Goal: Task Accomplishment & Management: Use online tool/utility

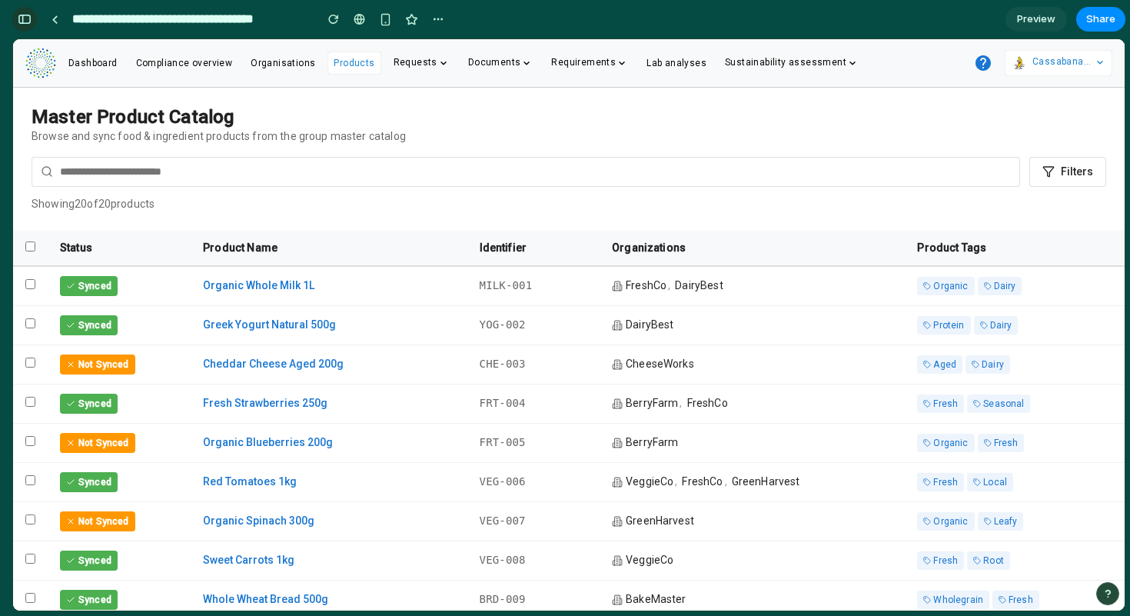
scroll to position [2601, 0]
click at [26, 18] on div "button" at bounding box center [25, 19] width 14 height 11
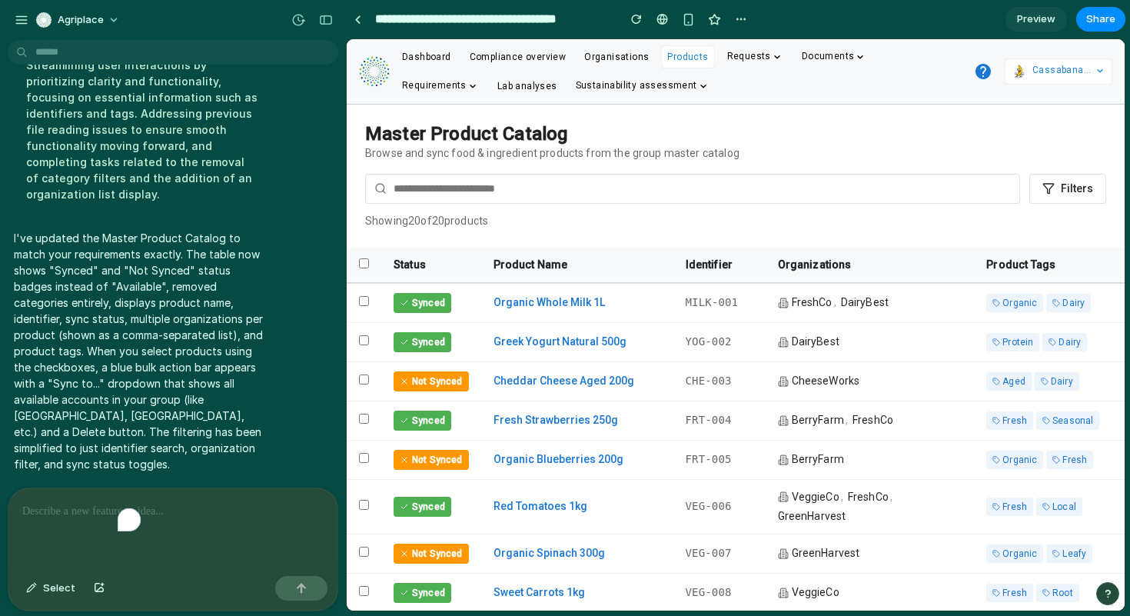
scroll to position [1356, 0]
click at [25, 19] on div "button" at bounding box center [22, 20] width 14 height 14
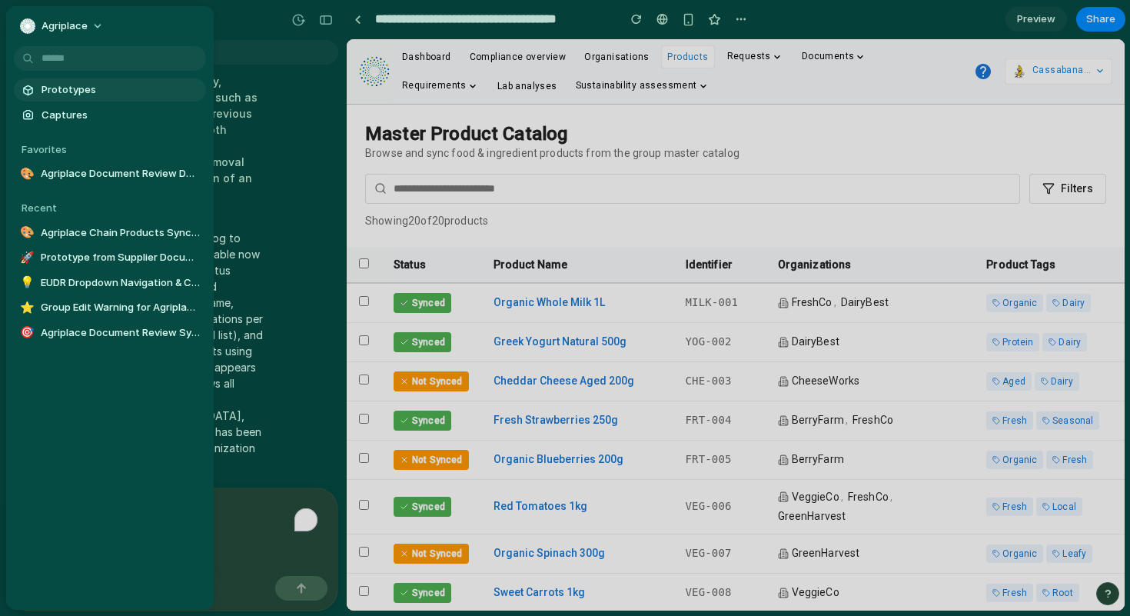
click at [61, 92] on span "Prototypes" at bounding box center [121, 89] width 158 height 15
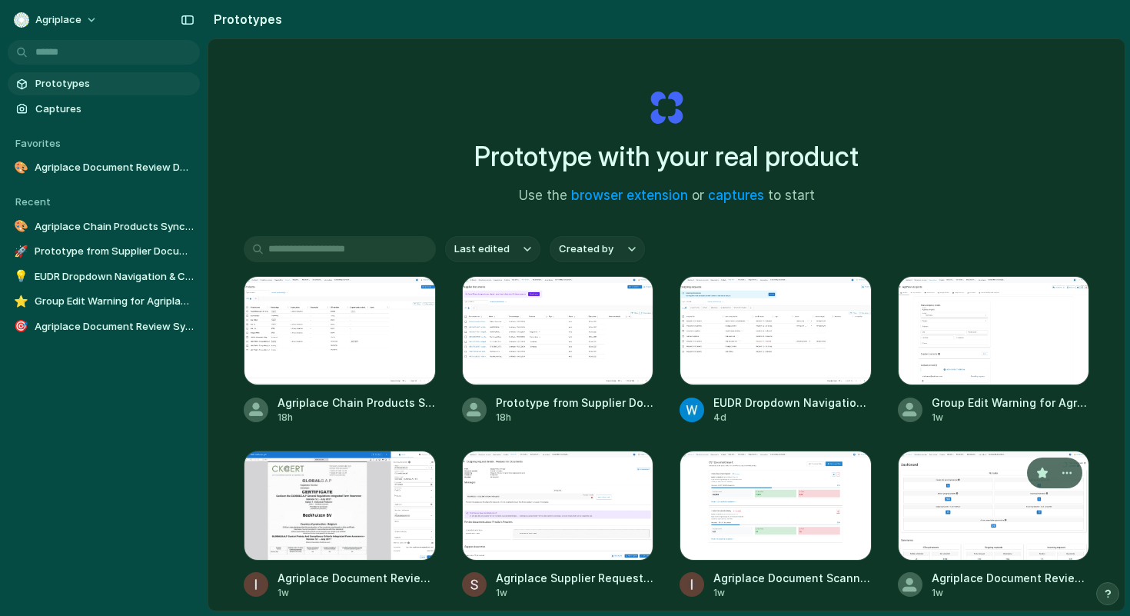
click at [964, 507] on div at bounding box center [994, 504] width 192 height 109
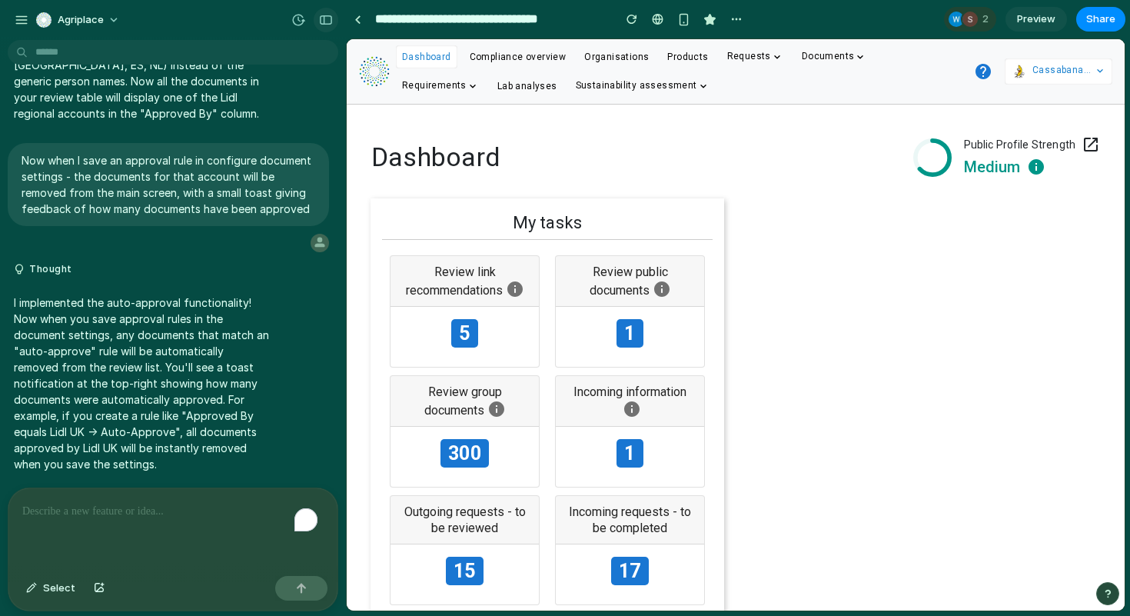
click at [328, 22] on div "button" at bounding box center [326, 20] width 14 height 11
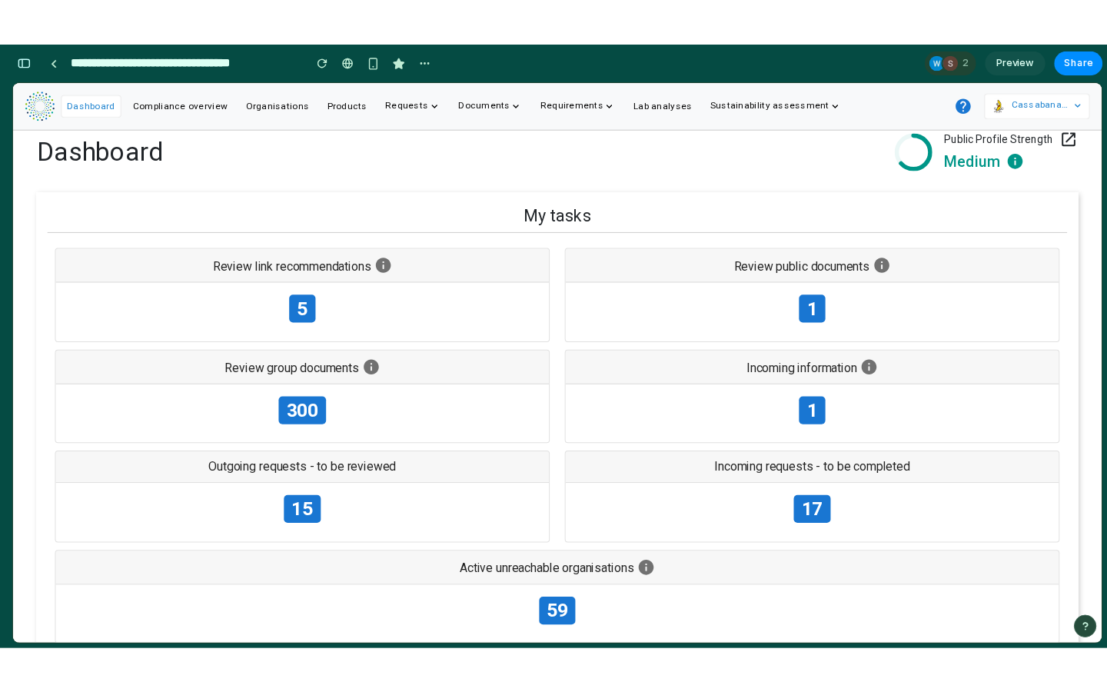
scroll to position [32, 0]
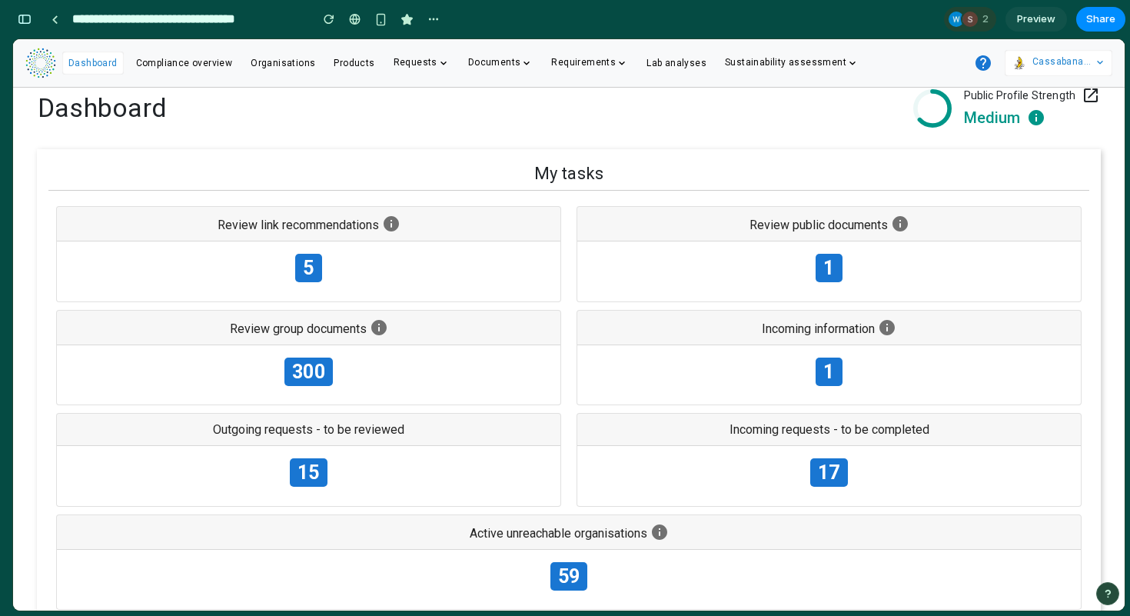
click at [565, 308] on div at bounding box center [565, 308] width 0 height 0
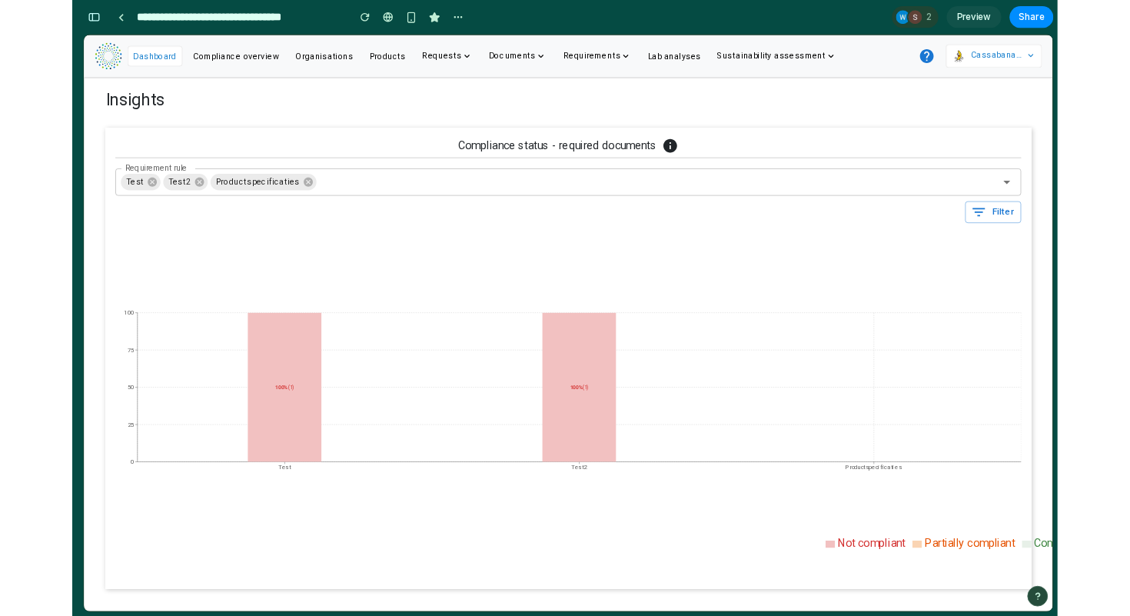
scroll to position [0, 0]
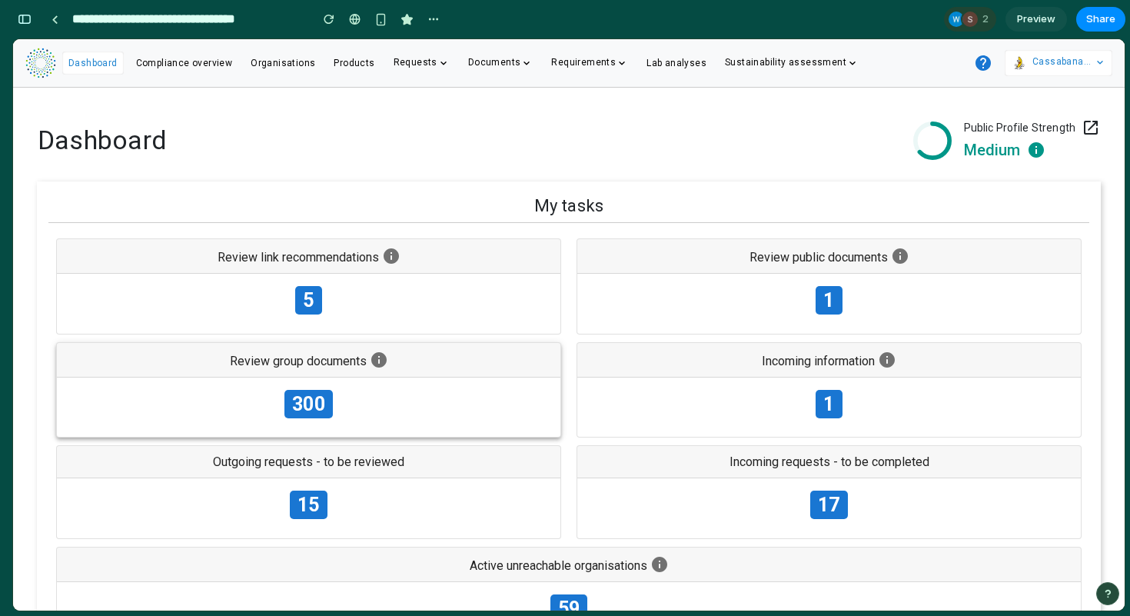
click at [356, 394] on div "300" at bounding box center [309, 407] width 504 height 60
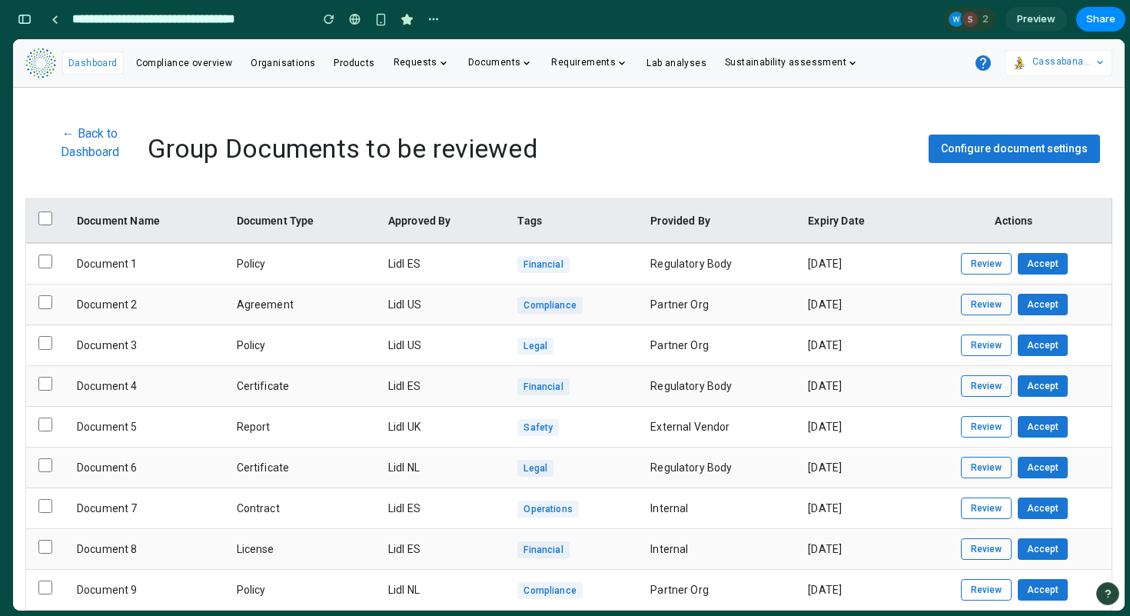
click at [1012, 145] on span "Configure document settings" at bounding box center [1014, 148] width 147 height 12
click at [979, 148] on span "Configure document settings" at bounding box center [1014, 148] width 147 height 12
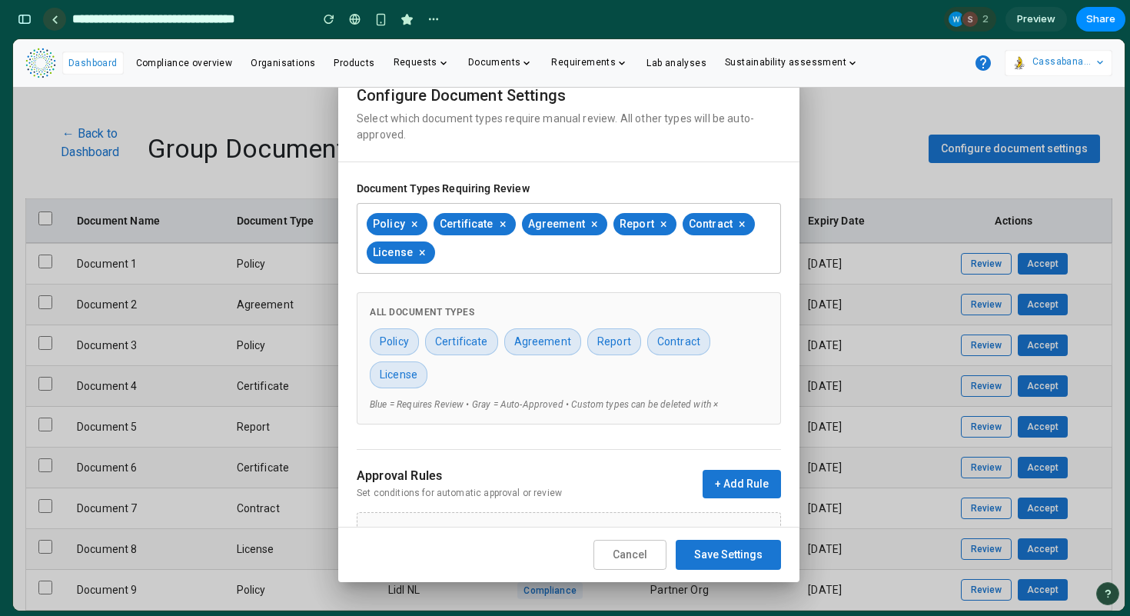
click at [54, 25] on link at bounding box center [54, 19] width 23 height 23
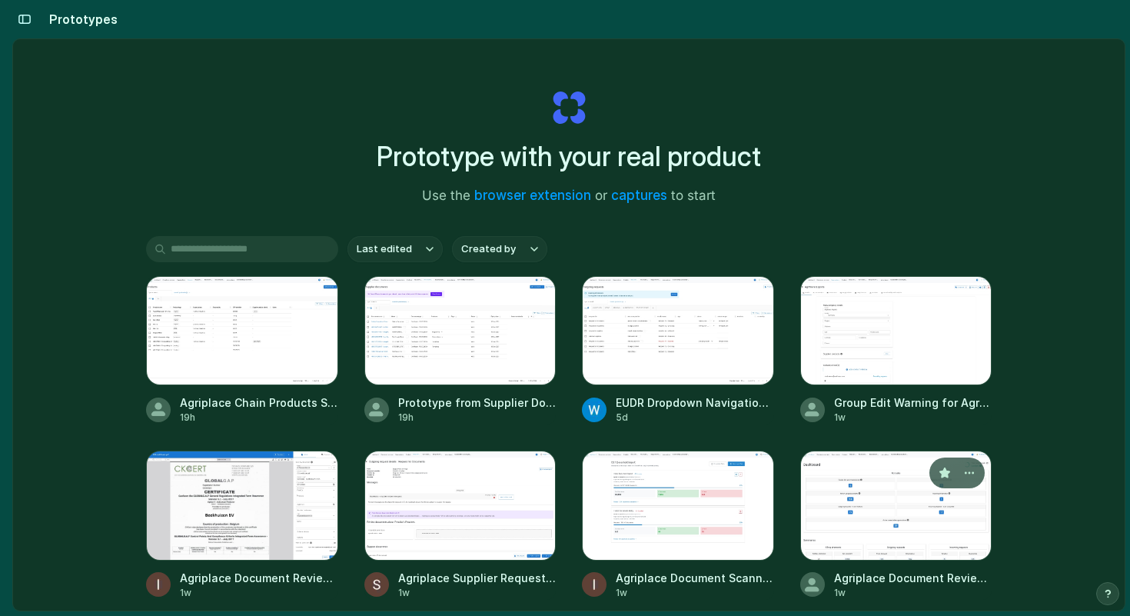
click at [886, 524] on div at bounding box center [896, 504] width 192 height 109
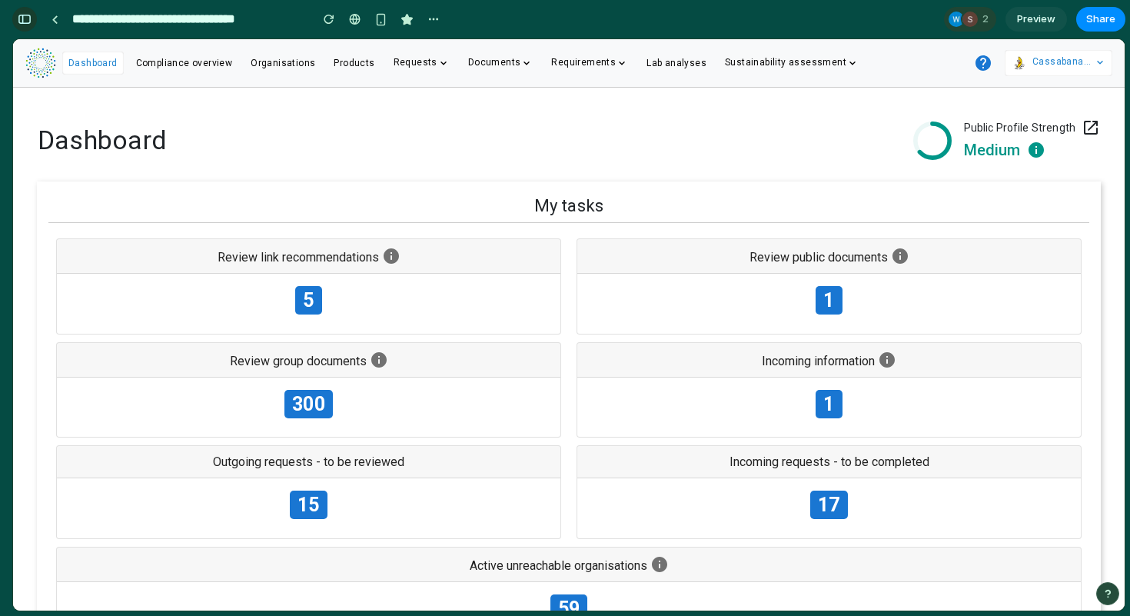
click at [32, 24] on button "button" at bounding box center [24, 19] width 25 height 25
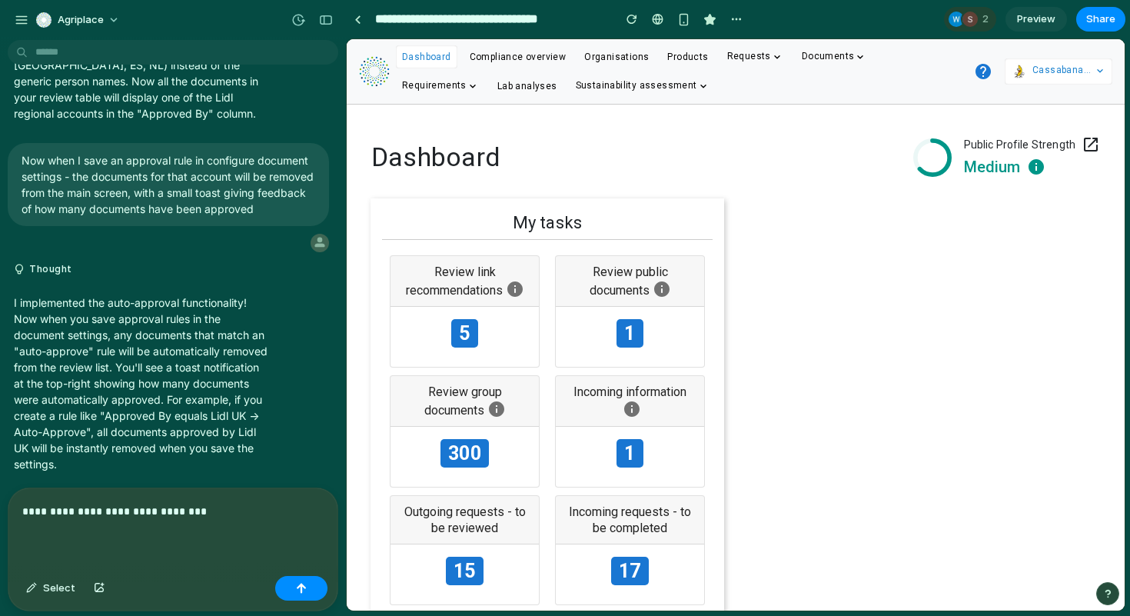
click at [145, 548] on div "**********" at bounding box center [172, 528] width 329 height 81
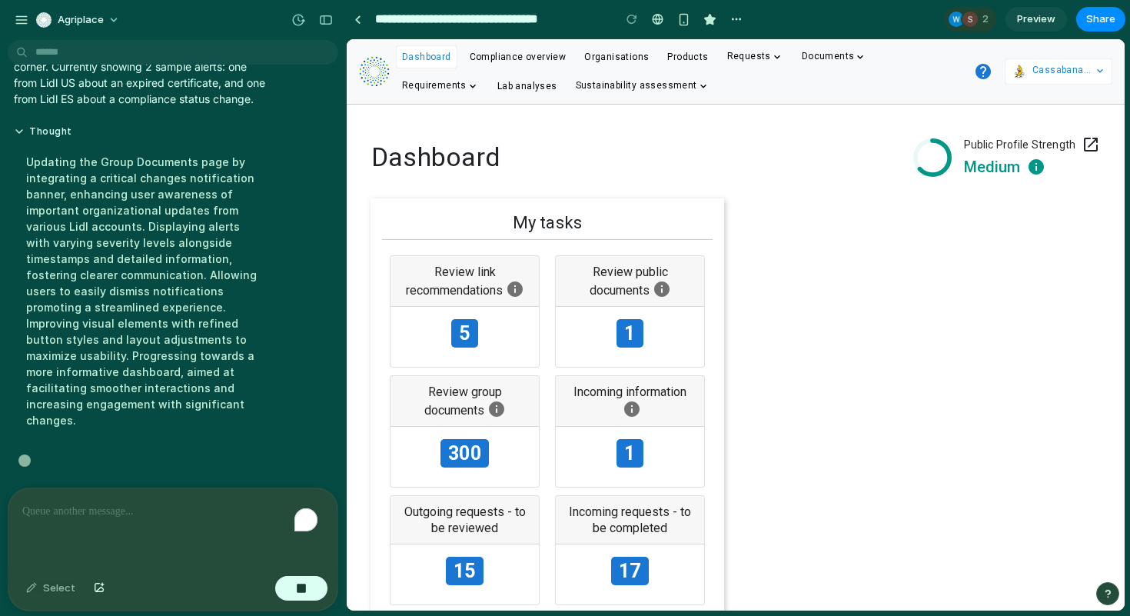
scroll to position [4800, 0]
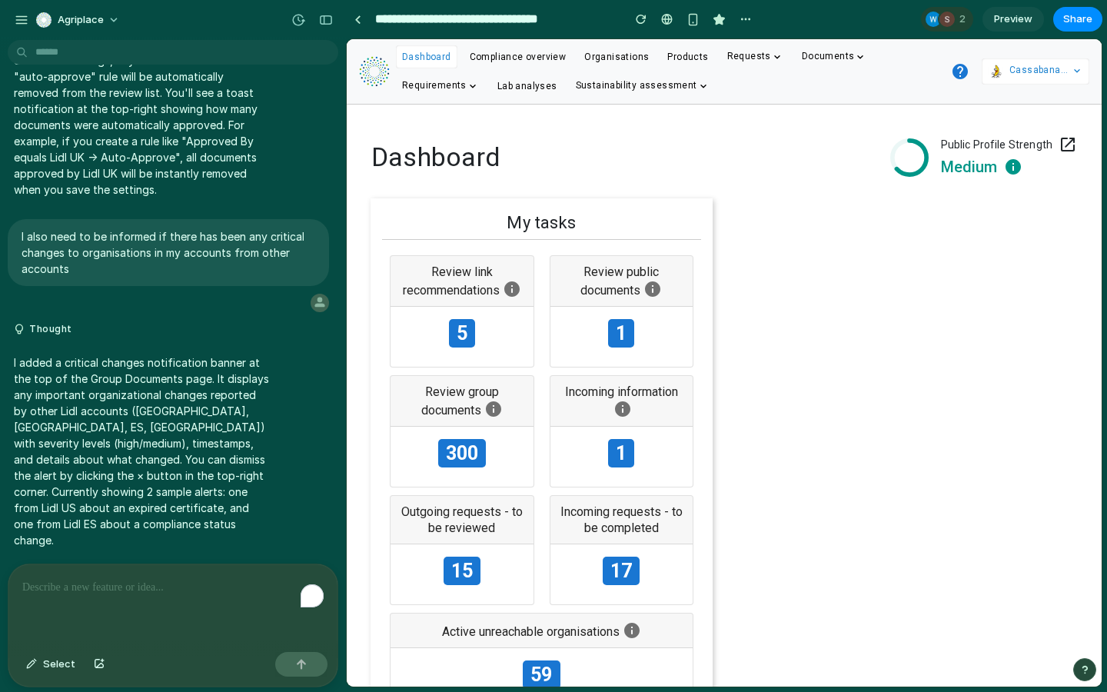
click at [250, 436] on p "I added a critical changes notification banner at the top of the Group Document…" at bounding box center [142, 451] width 257 height 194
click at [328, 23] on div "button" at bounding box center [326, 20] width 14 height 11
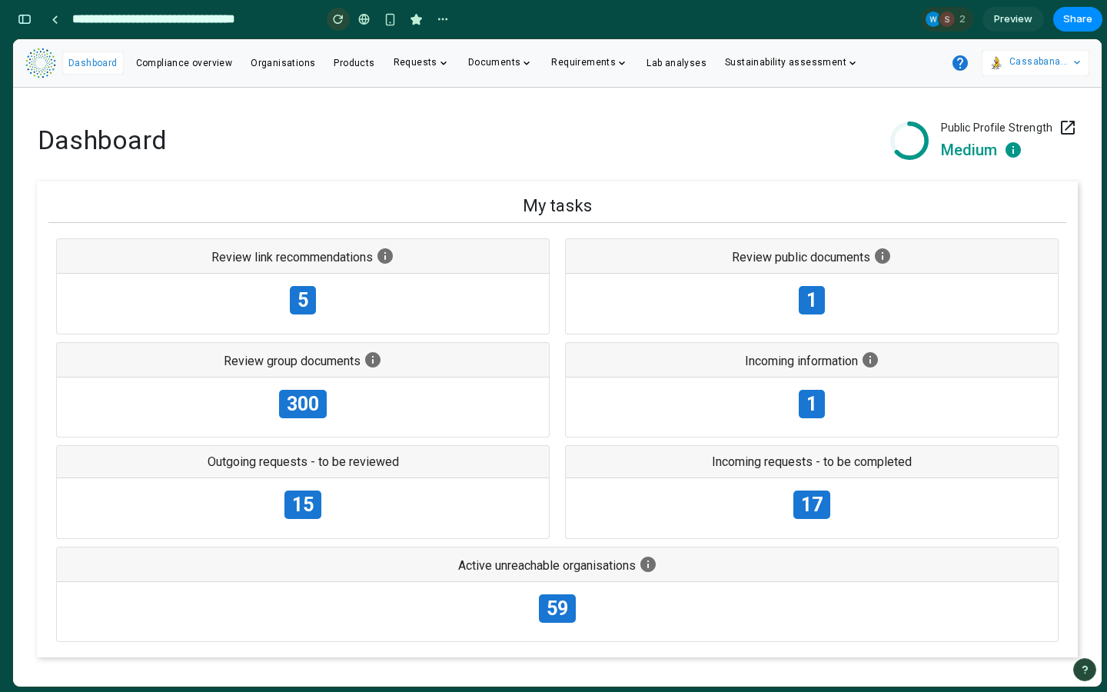
click at [336, 24] on div "button" at bounding box center [338, 19] width 11 height 11
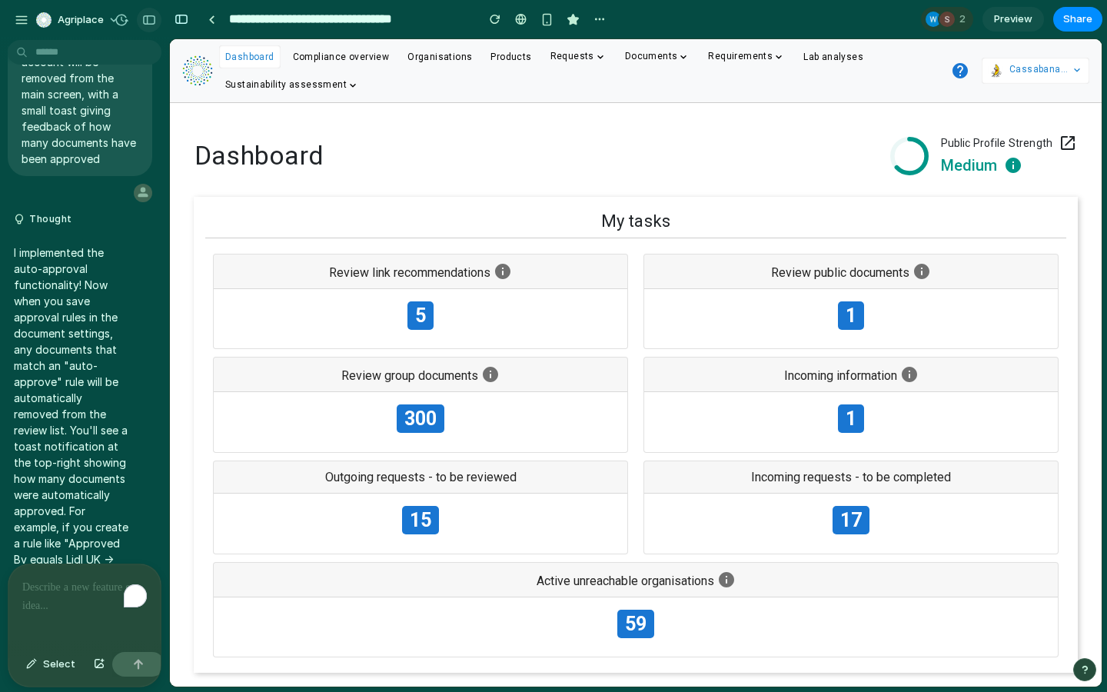
click at [149, 21] on div "button" at bounding box center [149, 20] width 14 height 11
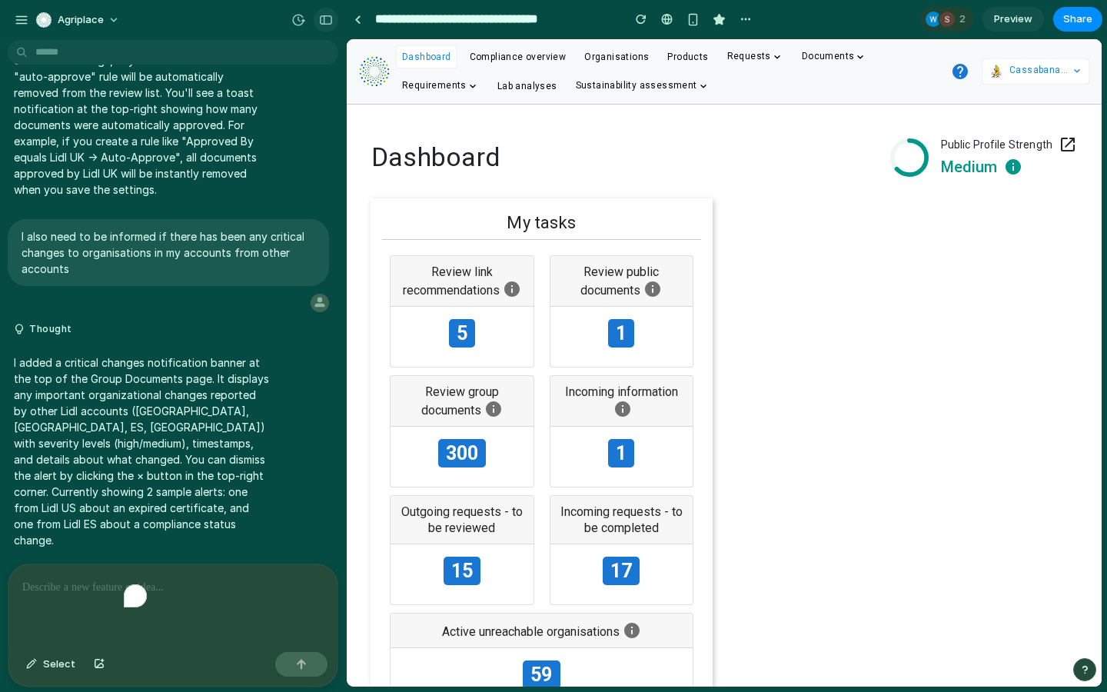
scroll to position [4065, 0]
click at [473, 457] on span "300" at bounding box center [462, 453] width 48 height 28
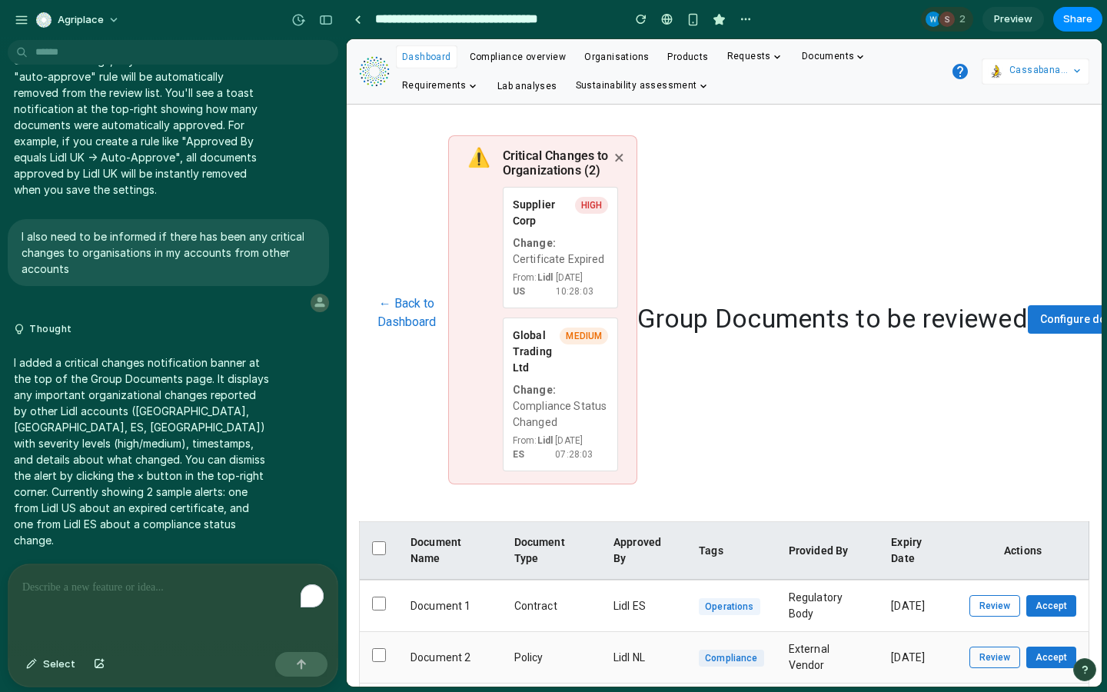
click at [157, 590] on p "To enrich screen reader interactions, please activate Accessibility in Grammarl…" at bounding box center [172, 587] width 301 height 18
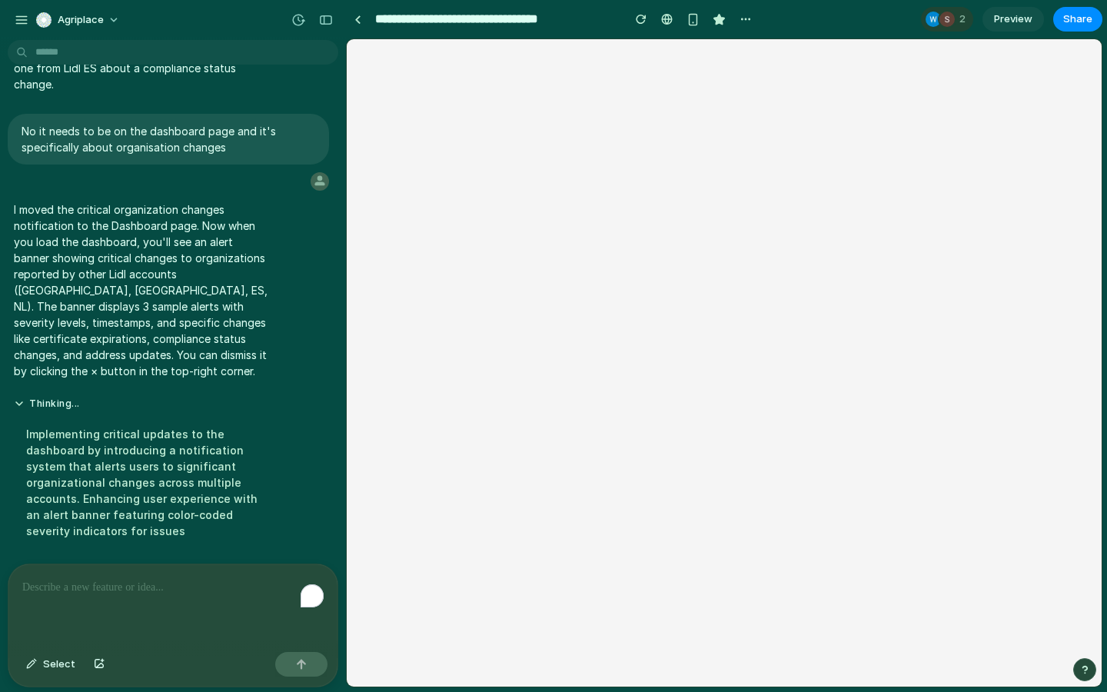
scroll to position [4267, 0]
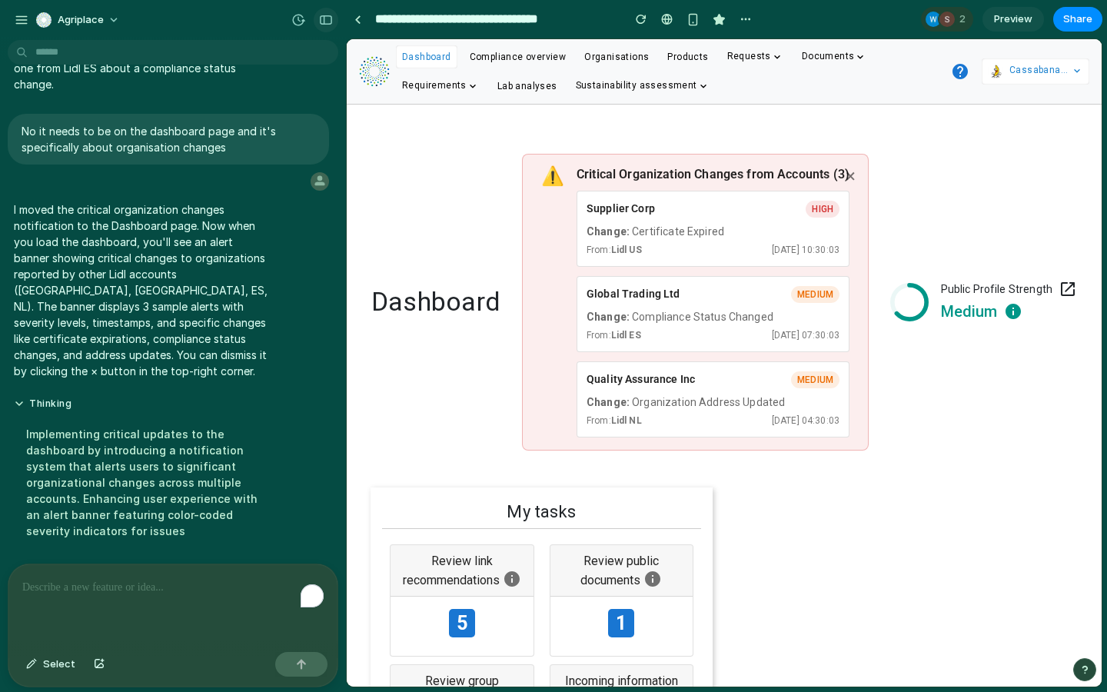
click at [325, 15] on div "button" at bounding box center [326, 20] width 14 height 11
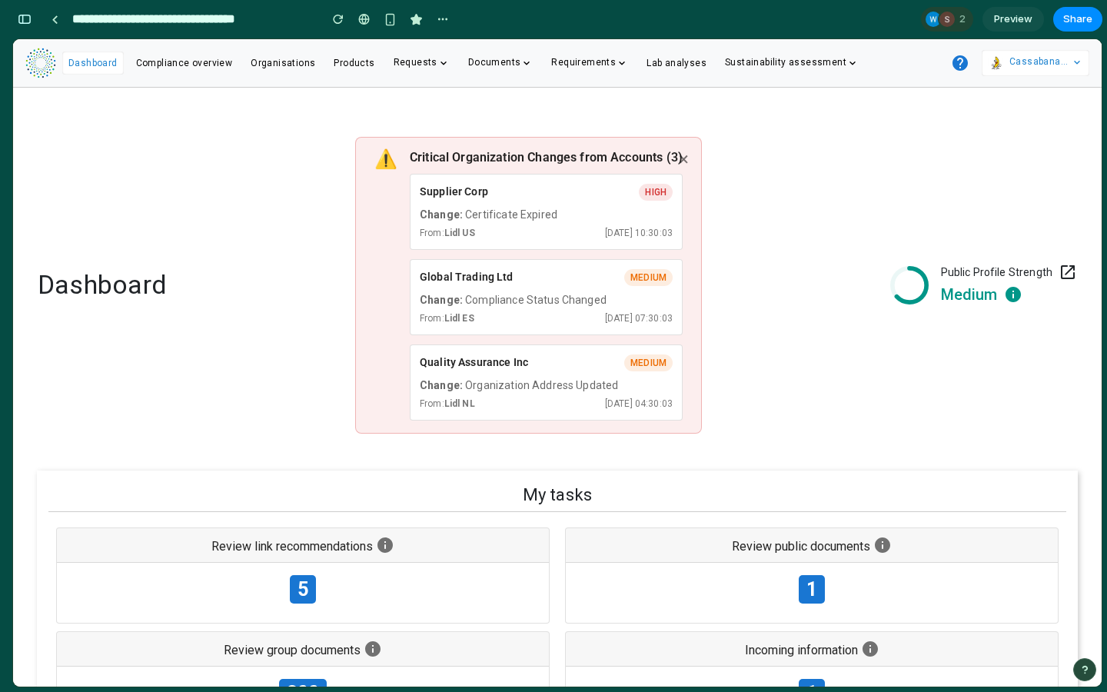
click at [573, 233] on div "From: Lidl US 14/10/2025, 10:30:03" at bounding box center [546, 233] width 253 height 14
click at [567, 198] on div "Supplier Corp high" at bounding box center [546, 192] width 253 height 17
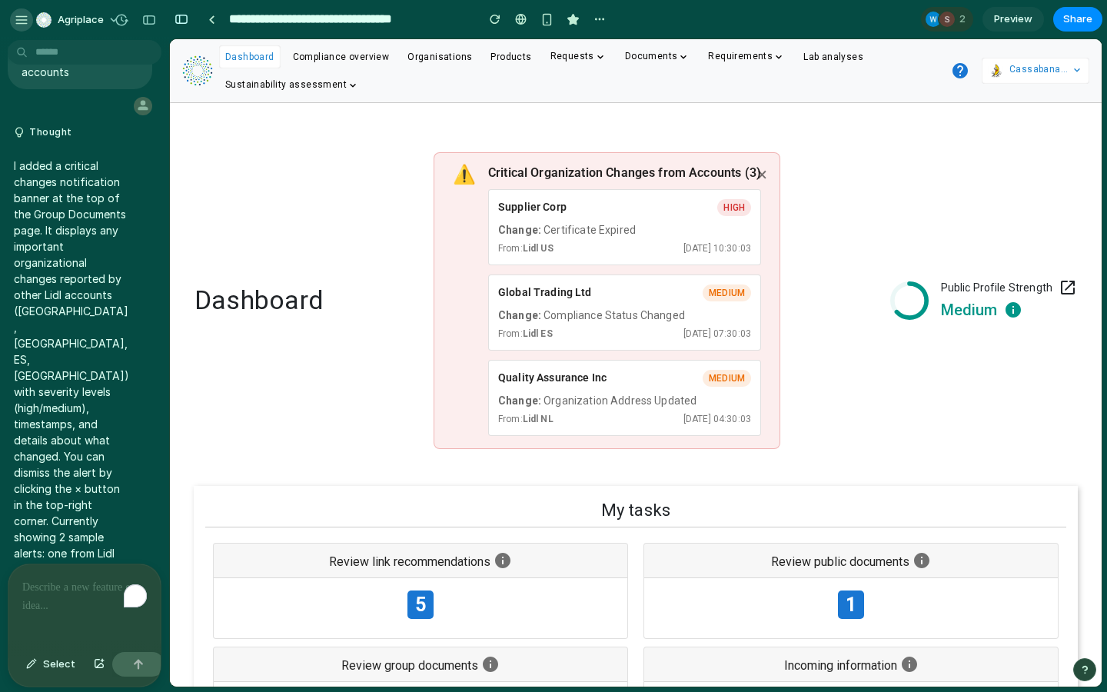
click at [23, 22] on div "button" at bounding box center [22, 20] width 14 height 14
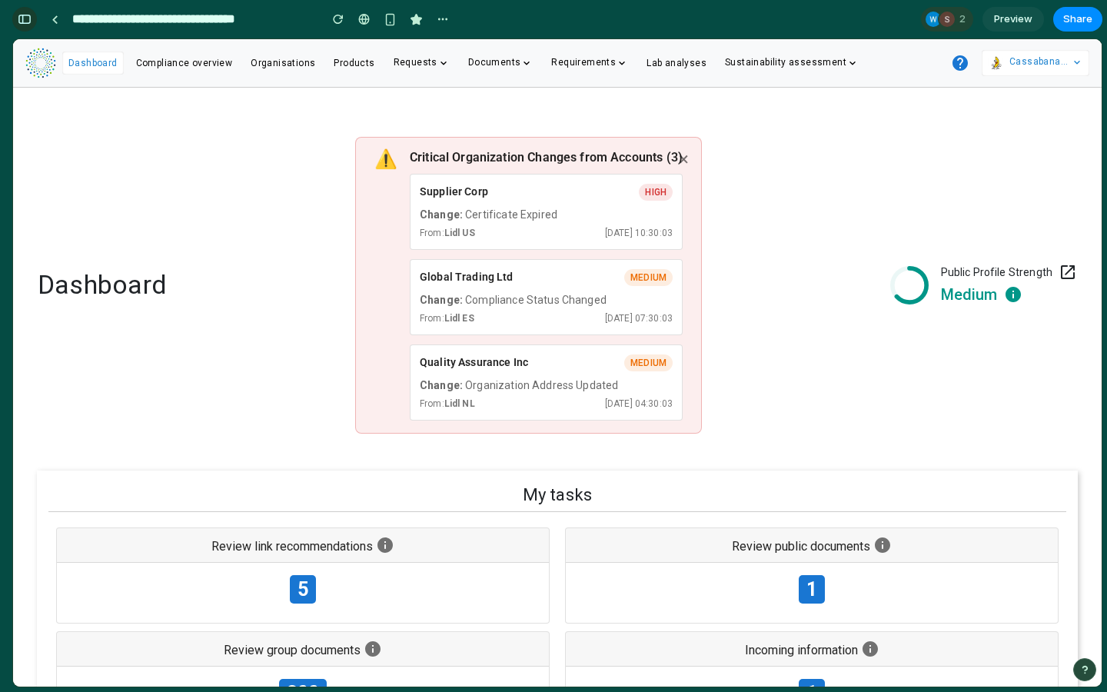
click at [24, 22] on div "button" at bounding box center [25, 19] width 14 height 11
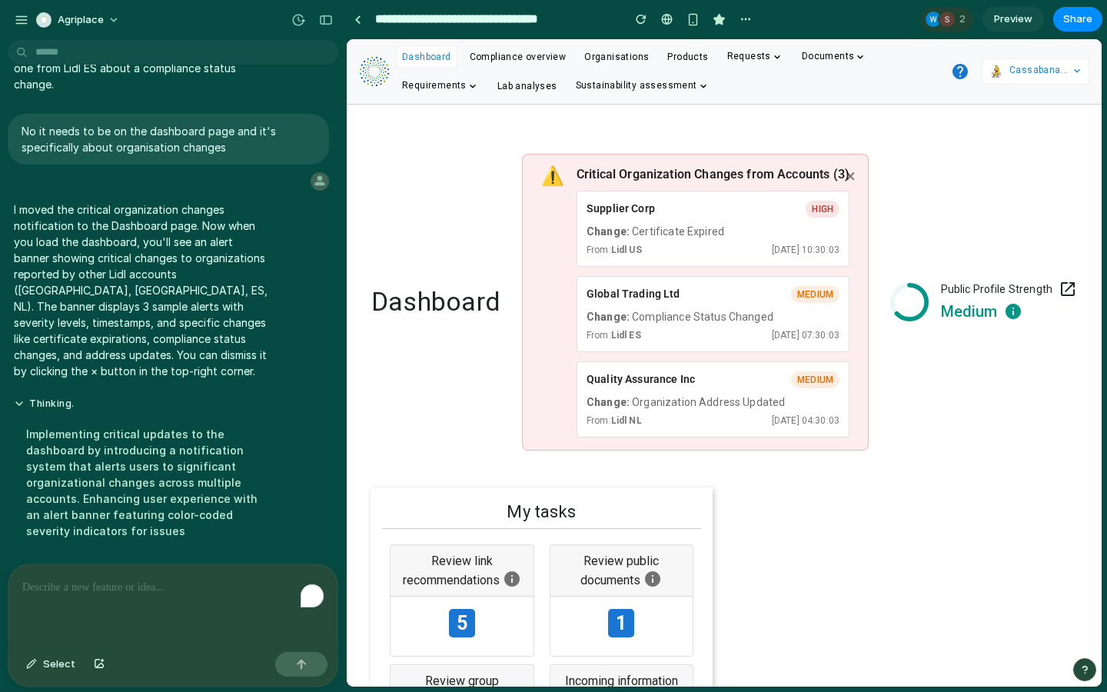
click at [132, 592] on p "To enrich screen reader interactions, please activate Accessibility in Grammarl…" at bounding box center [172, 587] width 301 height 18
click at [597, 304] on div "Global Trading Ltd medium Change: Compliance Status Changed From: Lidl ES 14/10…" at bounding box center [713, 314] width 273 height 76
click at [152, 597] on div "To enrich screen reader interactions, please activate Accessibility in Grammarl…" at bounding box center [172, 604] width 329 height 81
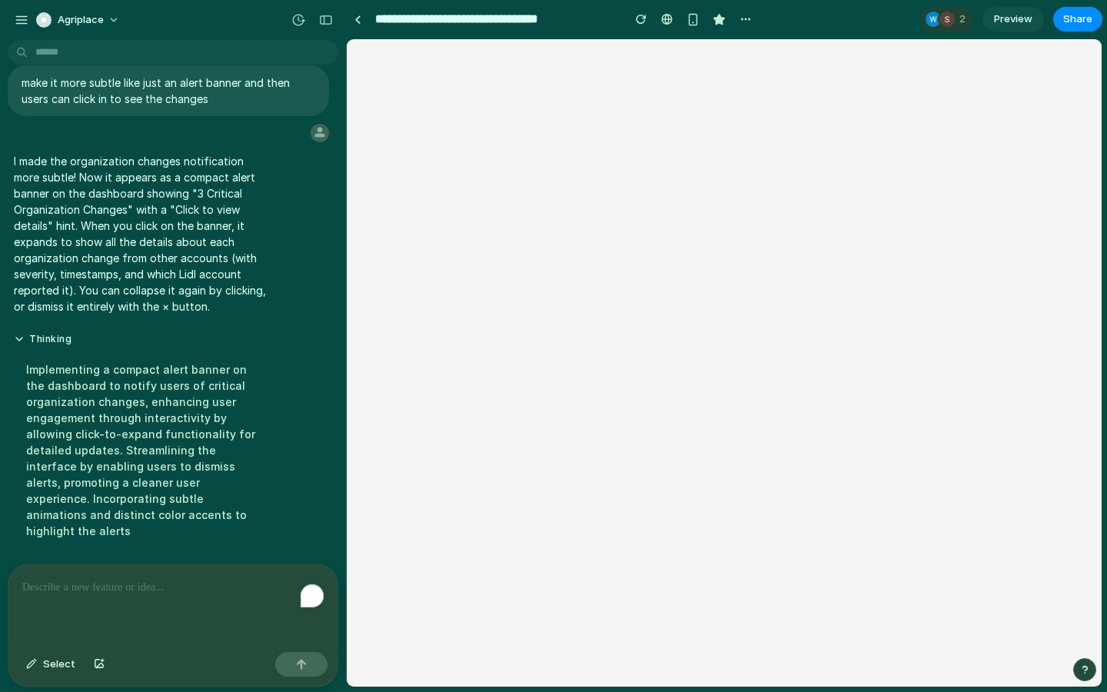
scroll to position [4332, 0]
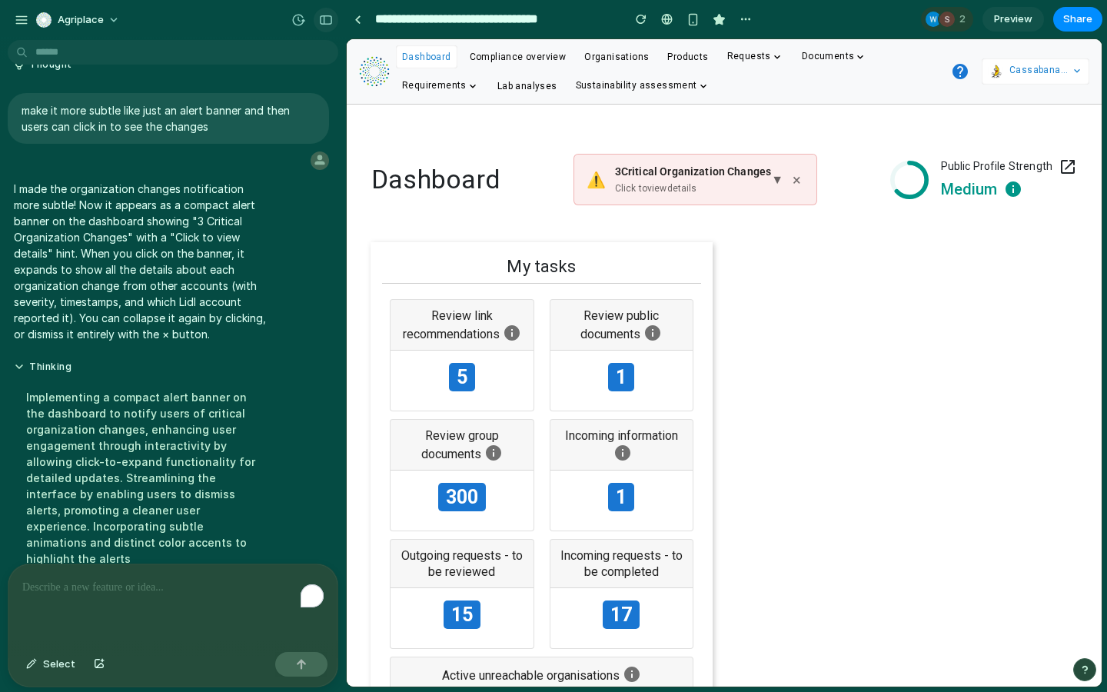
click at [326, 22] on div "button" at bounding box center [326, 20] width 14 height 11
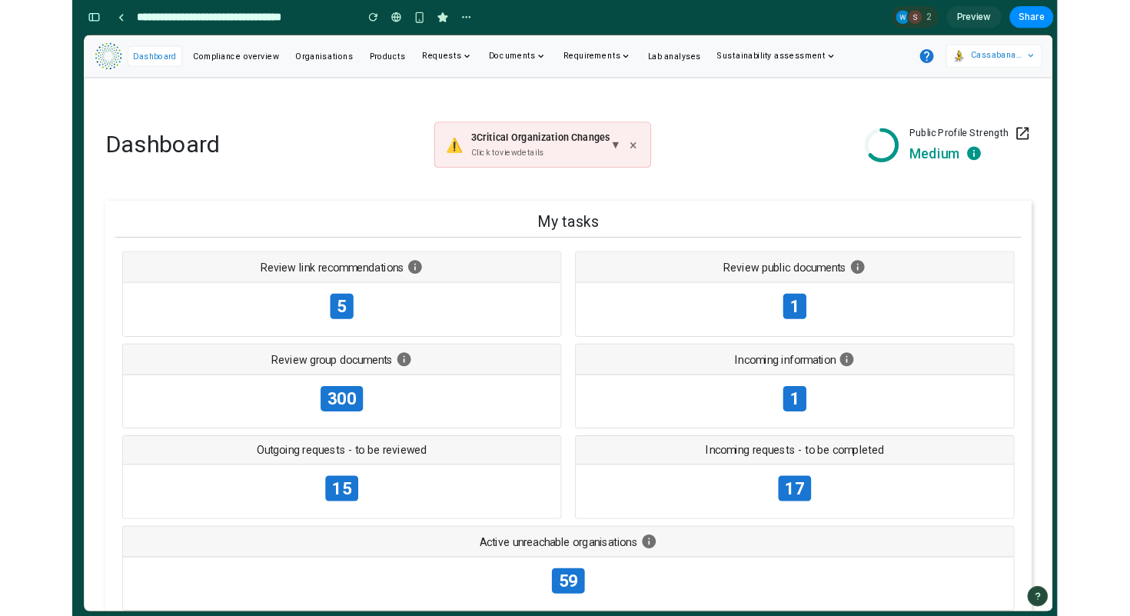
scroll to position [7411, 0]
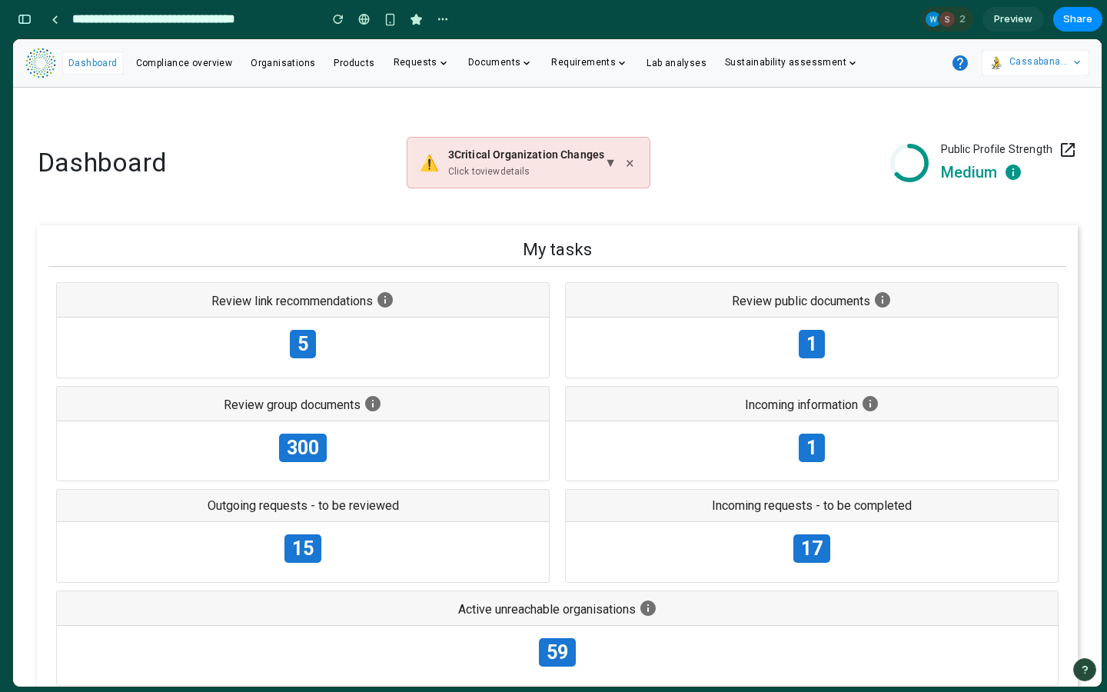
click at [607, 165] on span "▼" at bounding box center [610, 163] width 12 height 18
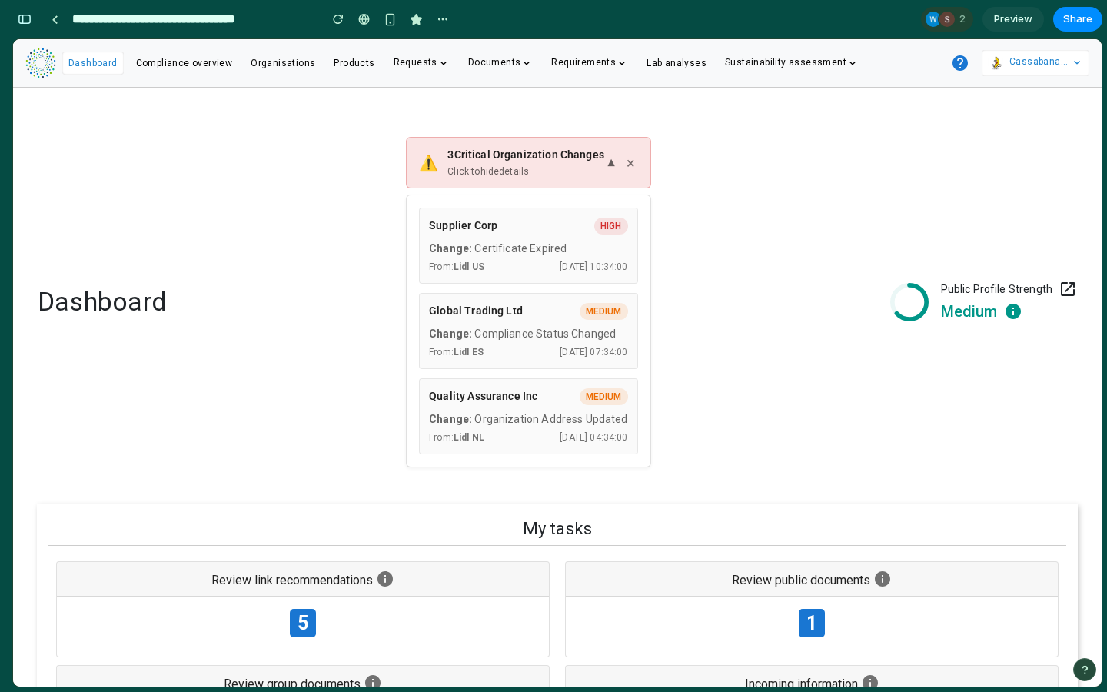
click at [607, 165] on span "▼" at bounding box center [611, 163] width 12 height 18
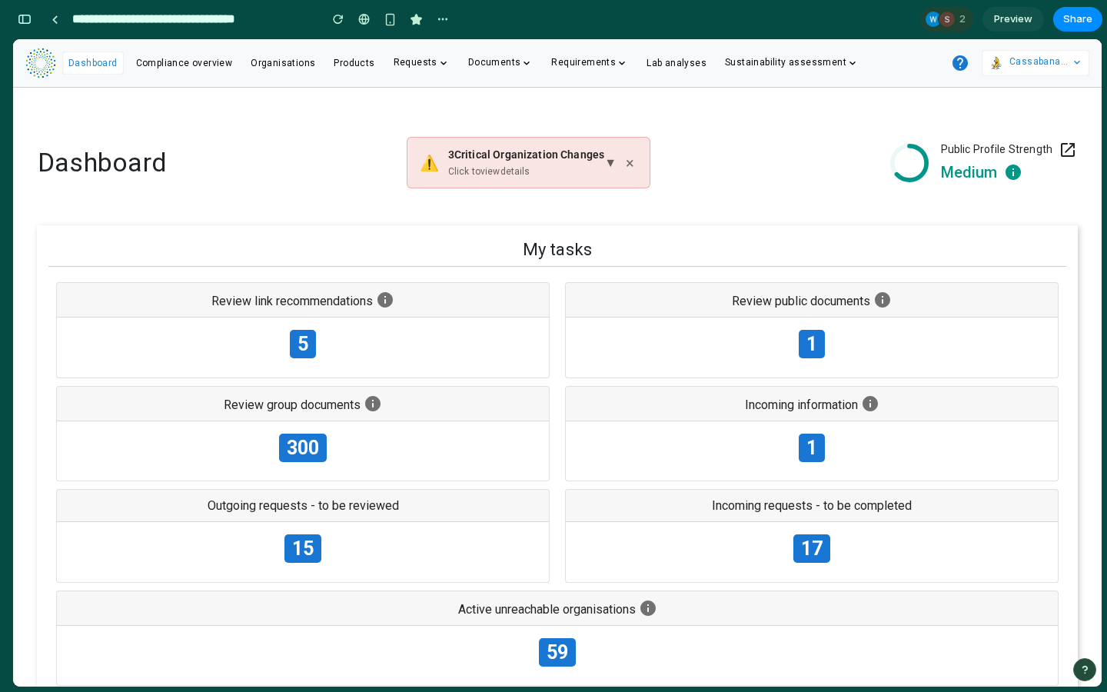
click at [607, 165] on span "▼" at bounding box center [610, 163] width 12 height 18
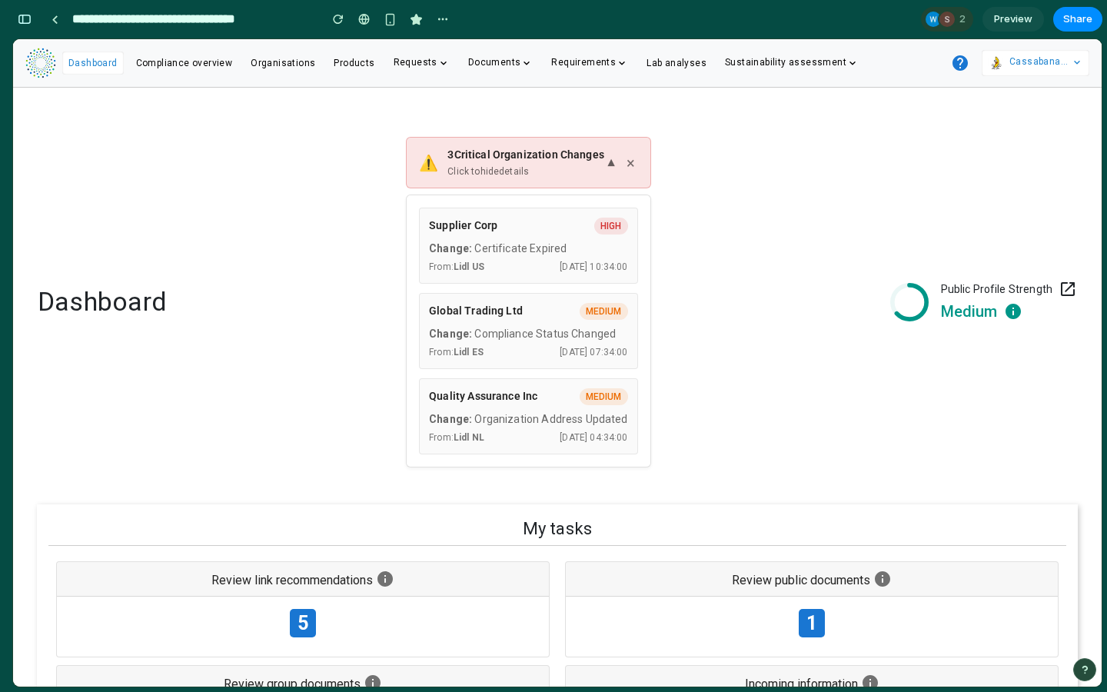
click at [607, 165] on span "▼" at bounding box center [611, 163] width 12 height 18
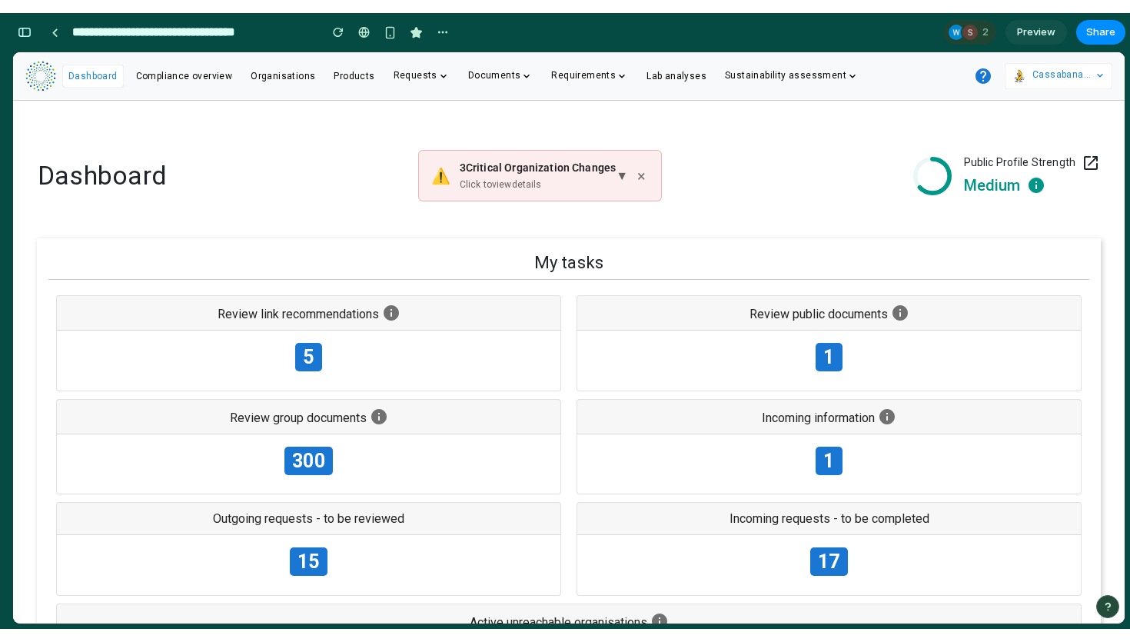
scroll to position [7840, 0]
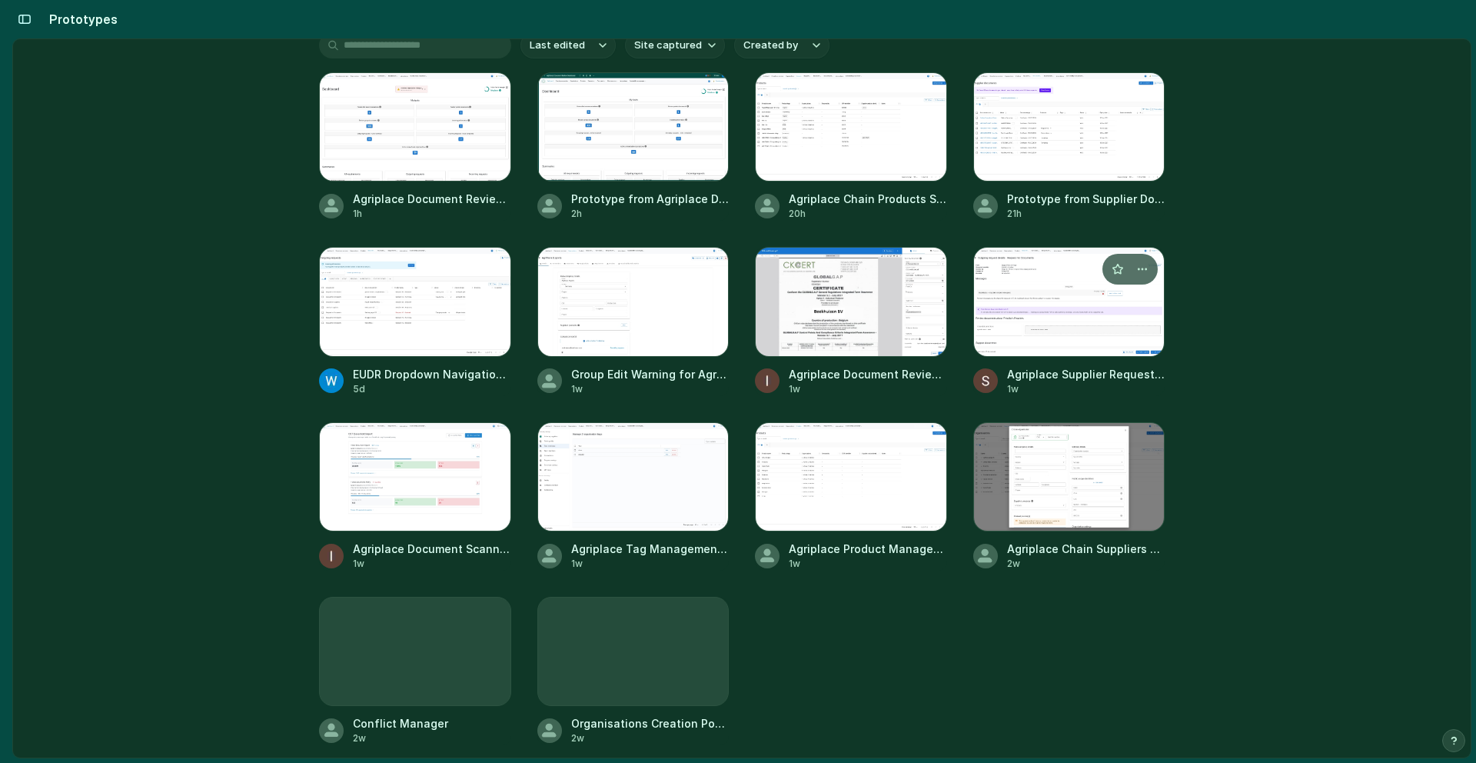
scroll to position [287, 0]
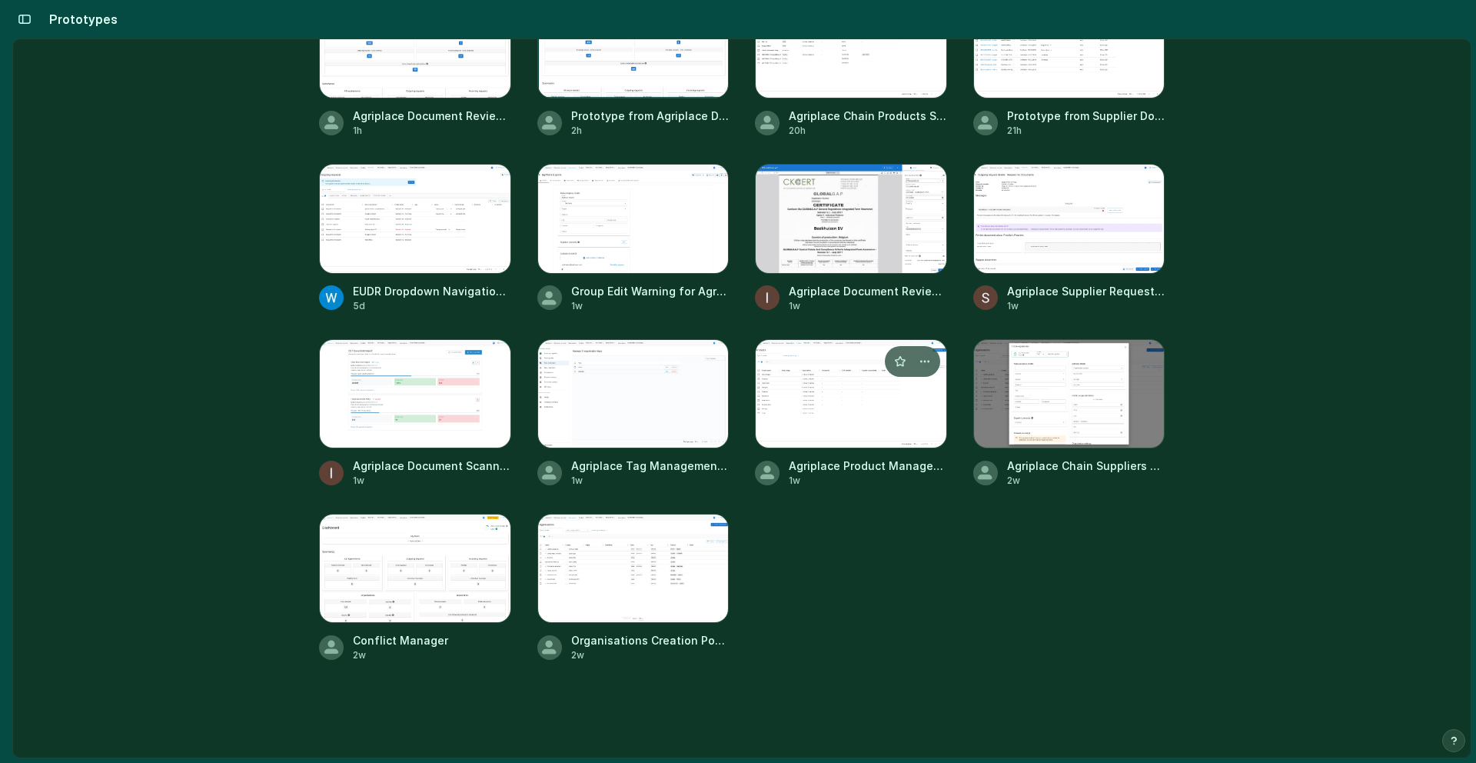
click at [812, 381] on div at bounding box center [851, 393] width 192 height 109
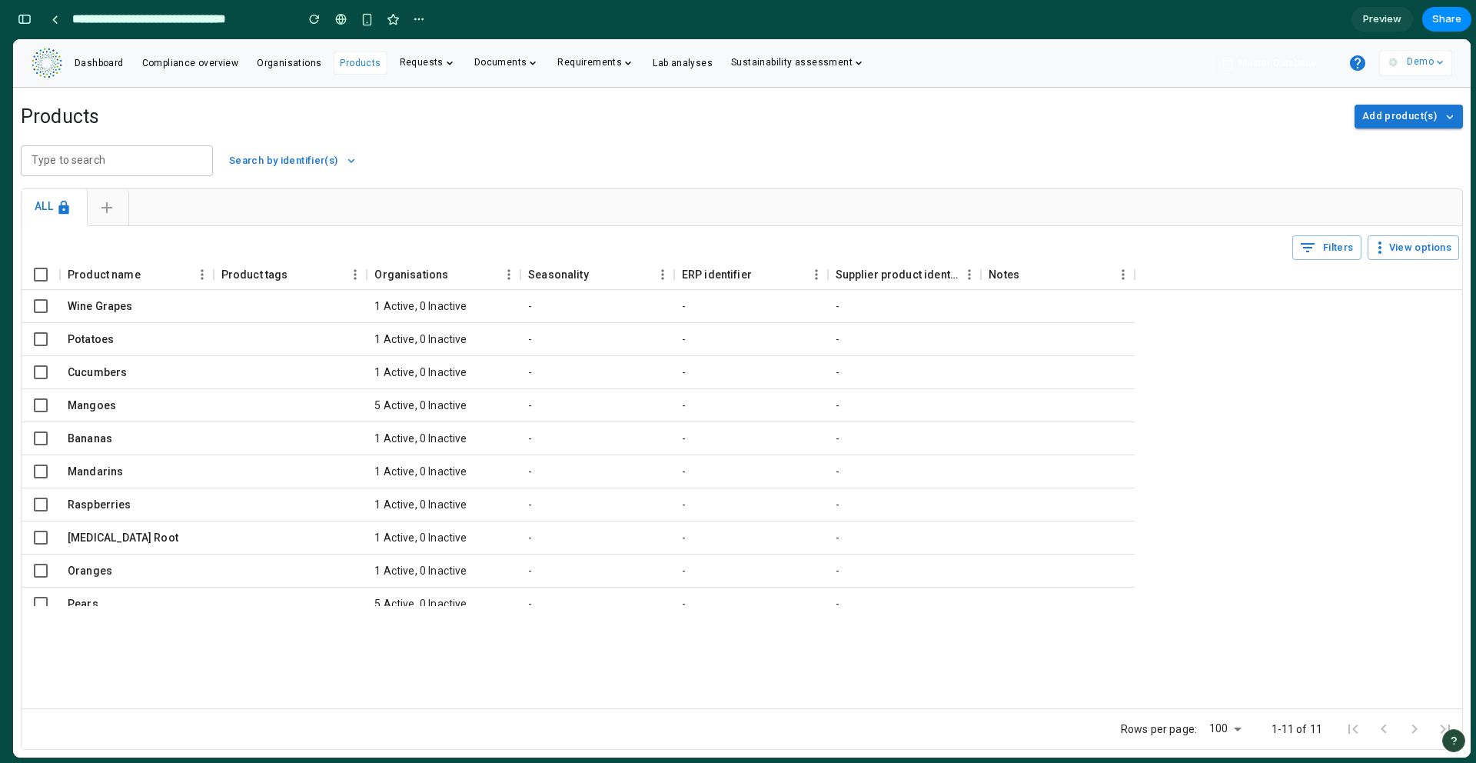
click at [1388, 117] on span "Add product(s)" at bounding box center [1399, 117] width 75 height 18
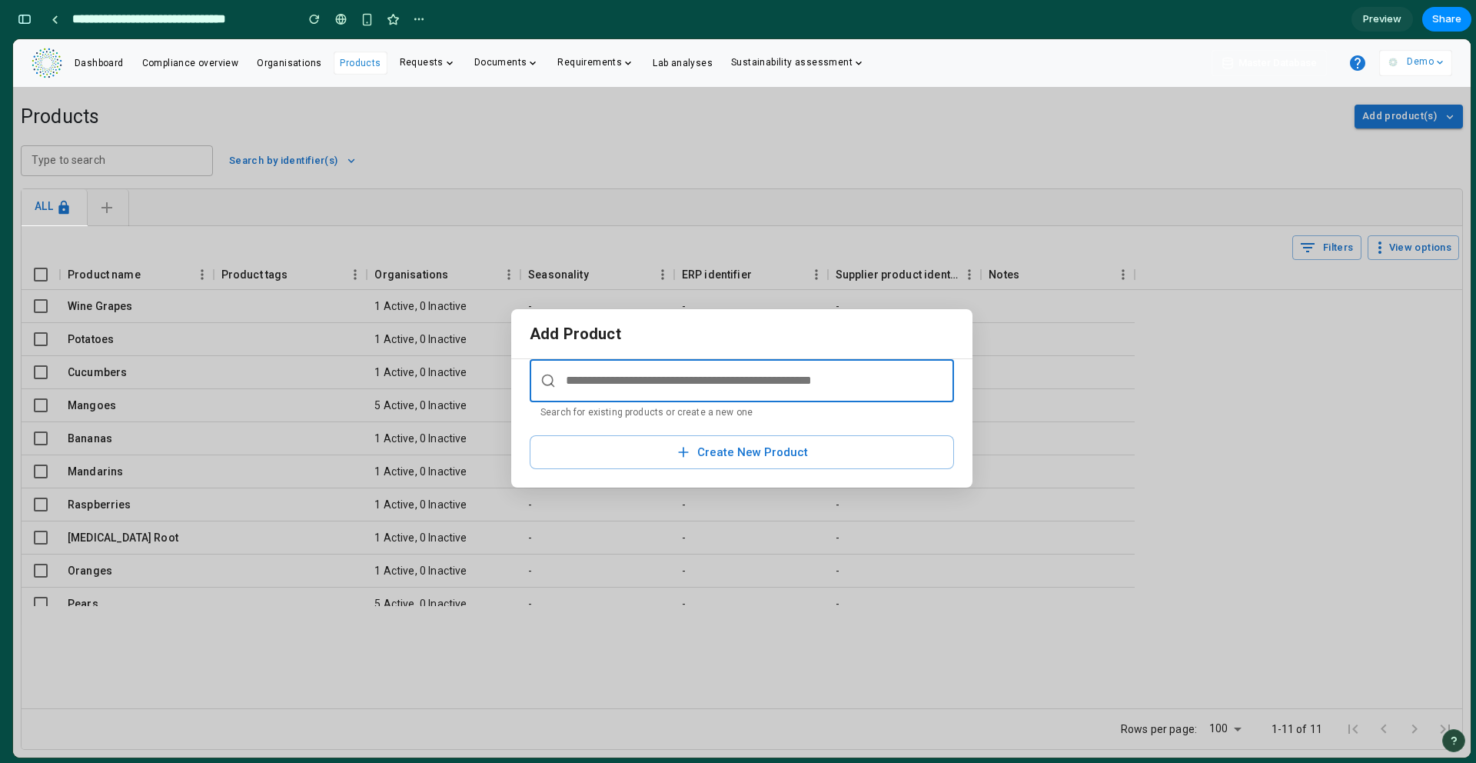
click at [788, 385] on input "text" at bounding box center [742, 380] width 424 height 43
click at [728, 446] on button "Create New Product" at bounding box center [742, 452] width 424 height 34
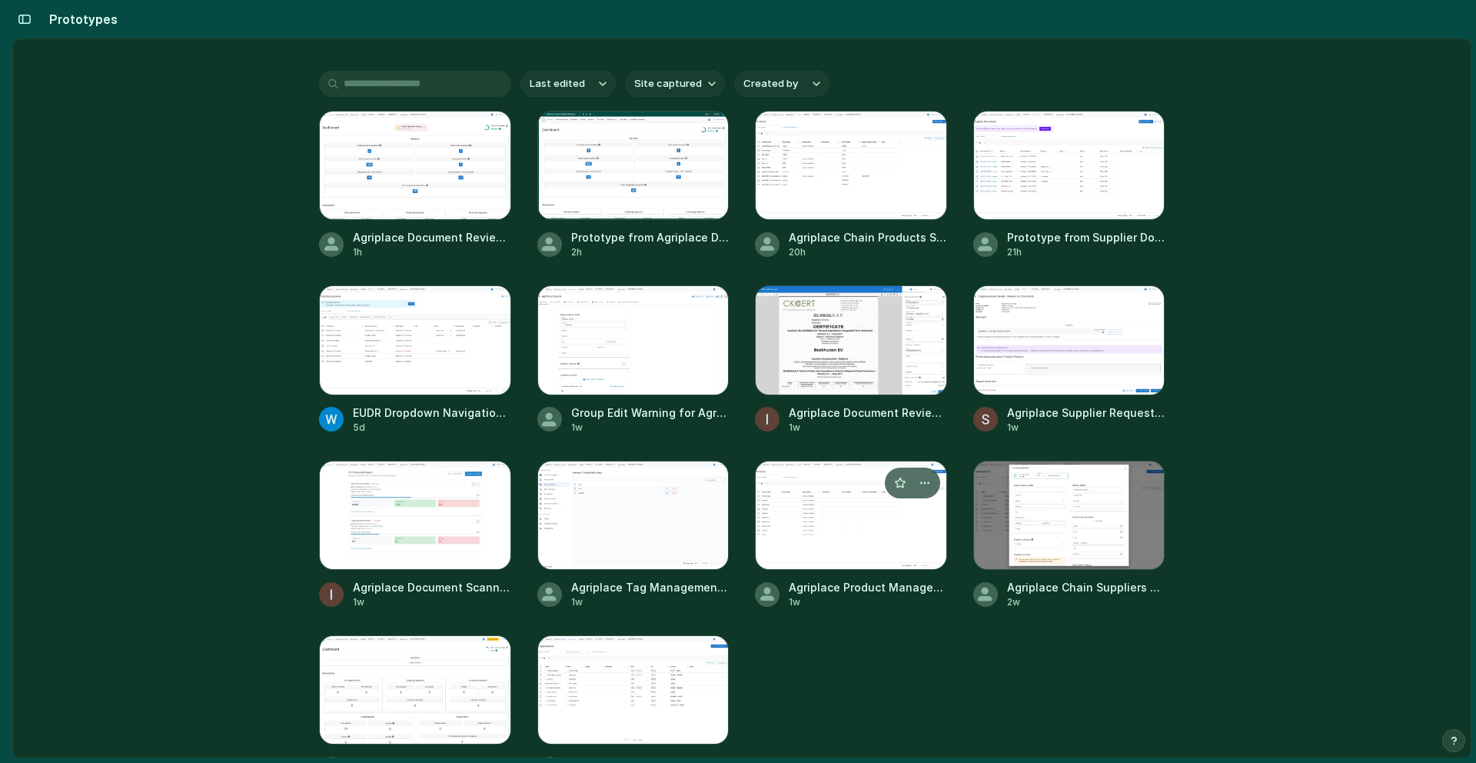
scroll to position [171, 0]
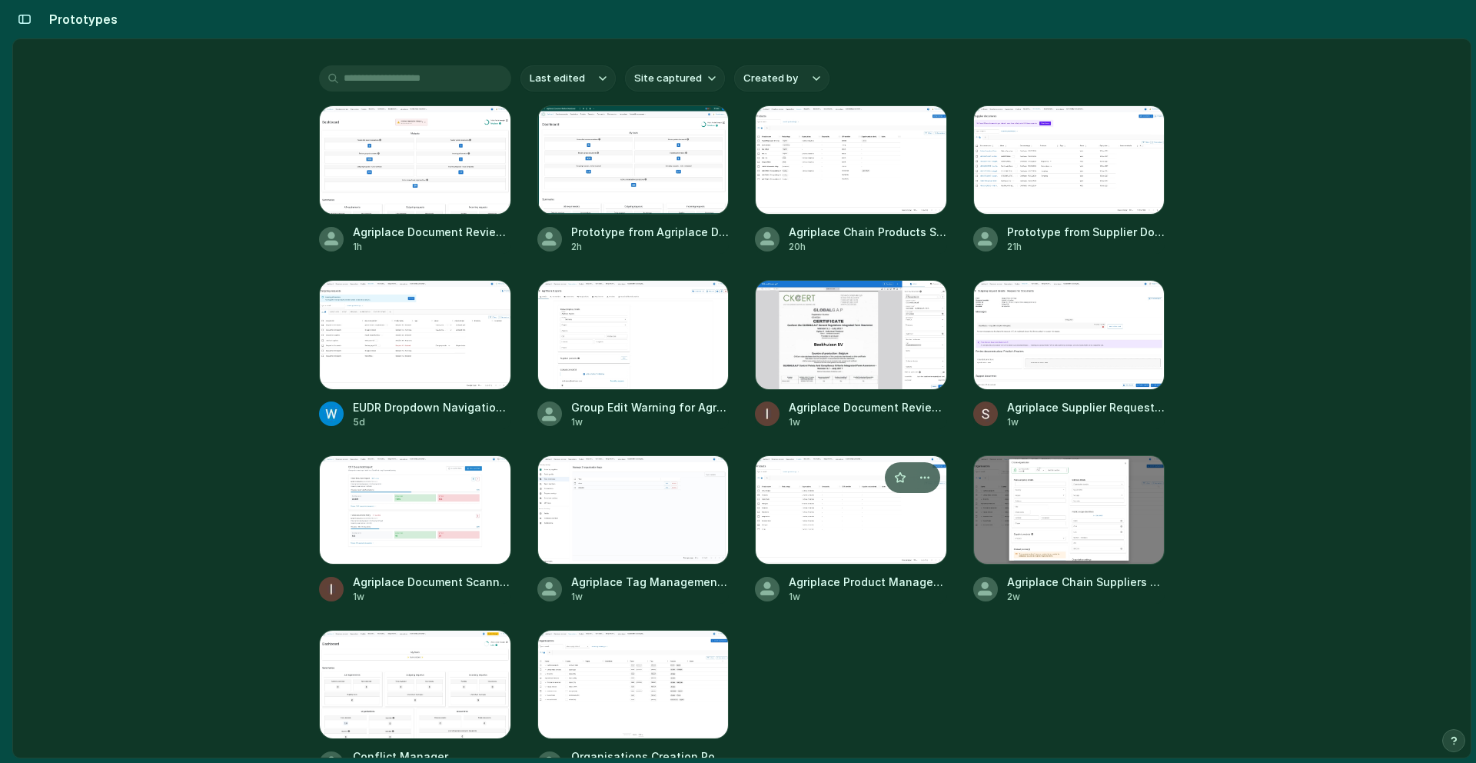
click at [835, 507] on div at bounding box center [851, 509] width 192 height 109
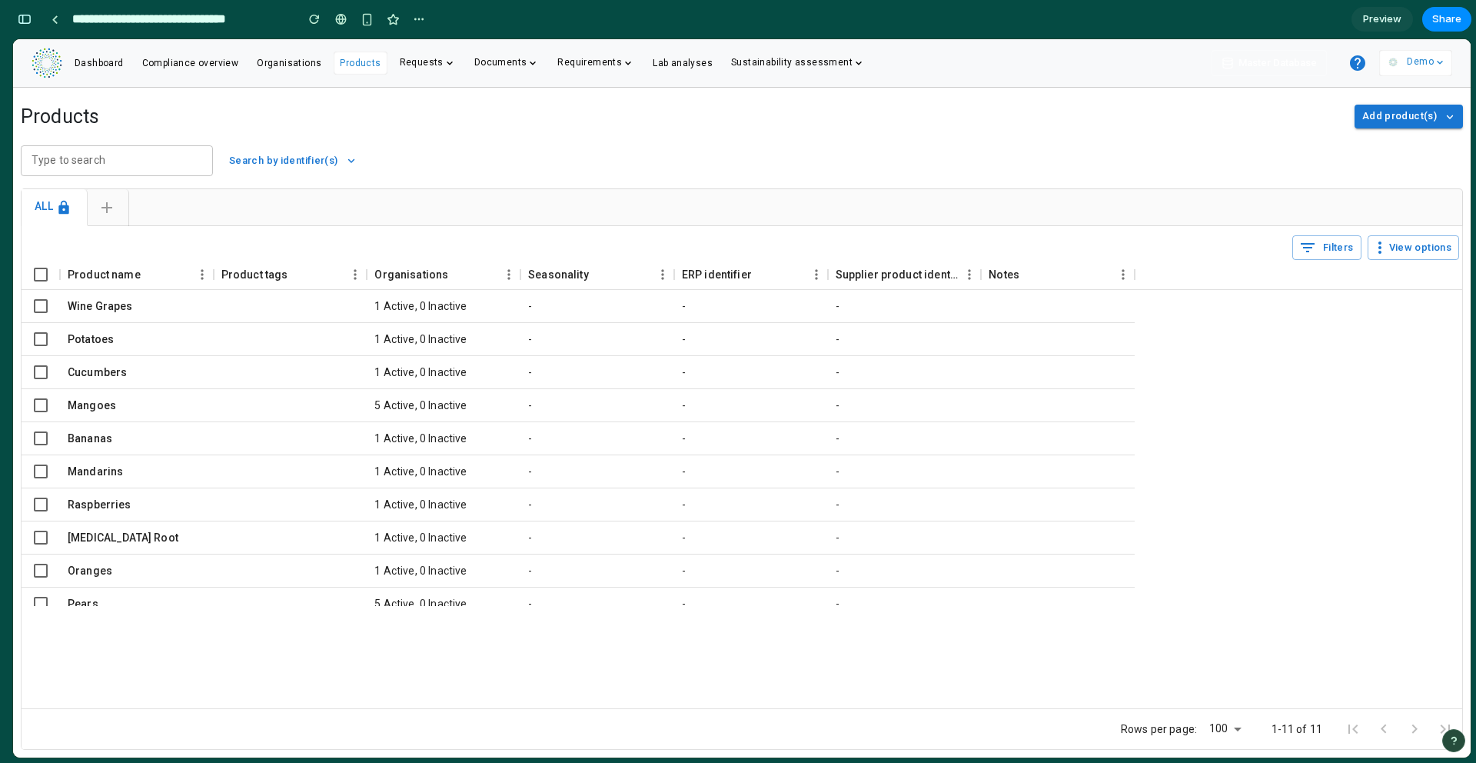
scroll to position [9760, 0]
click at [1391, 111] on span "Add product(s)" at bounding box center [1399, 117] width 75 height 18
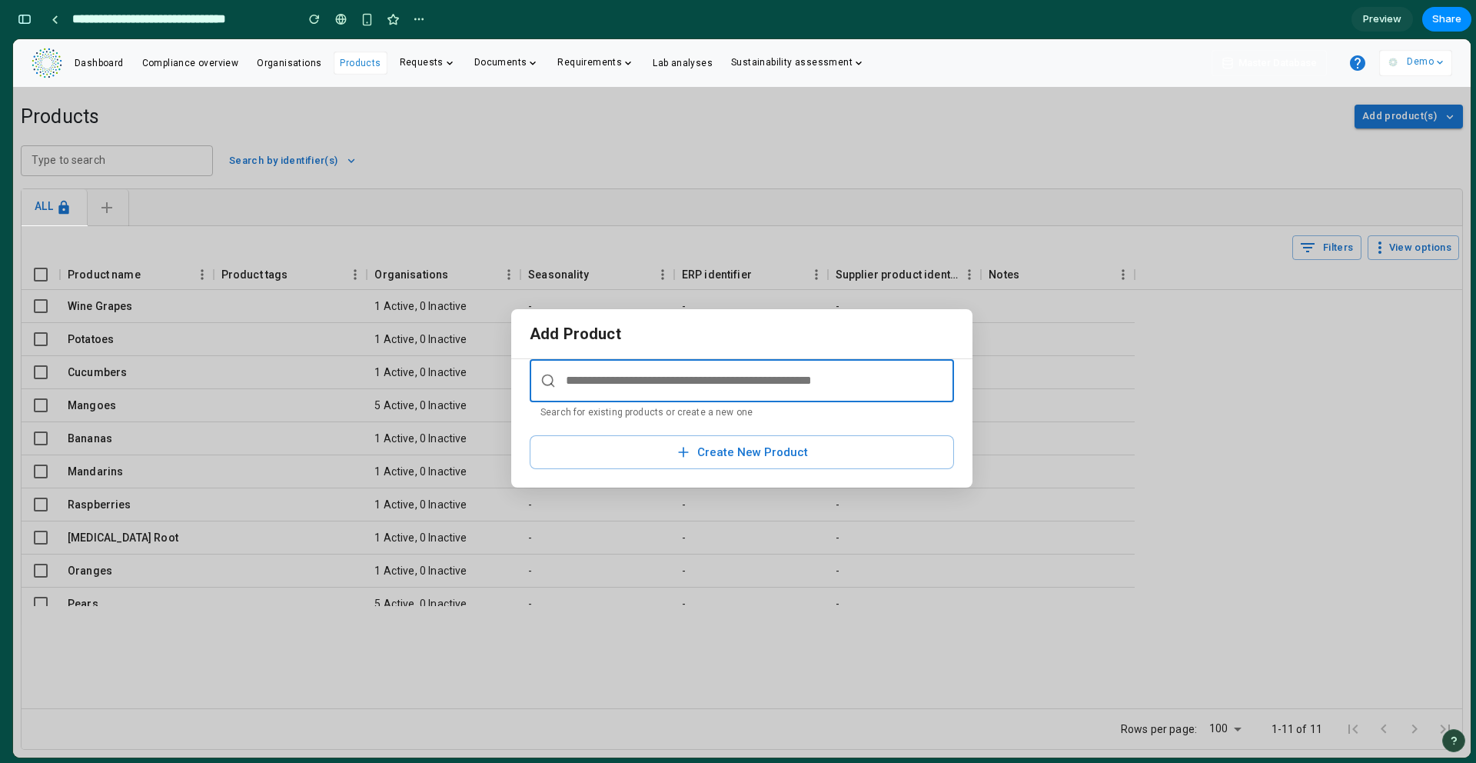
click at [729, 384] on input "text" at bounding box center [742, 380] width 424 height 43
click at [655, 382] on input "text" at bounding box center [742, 380] width 424 height 43
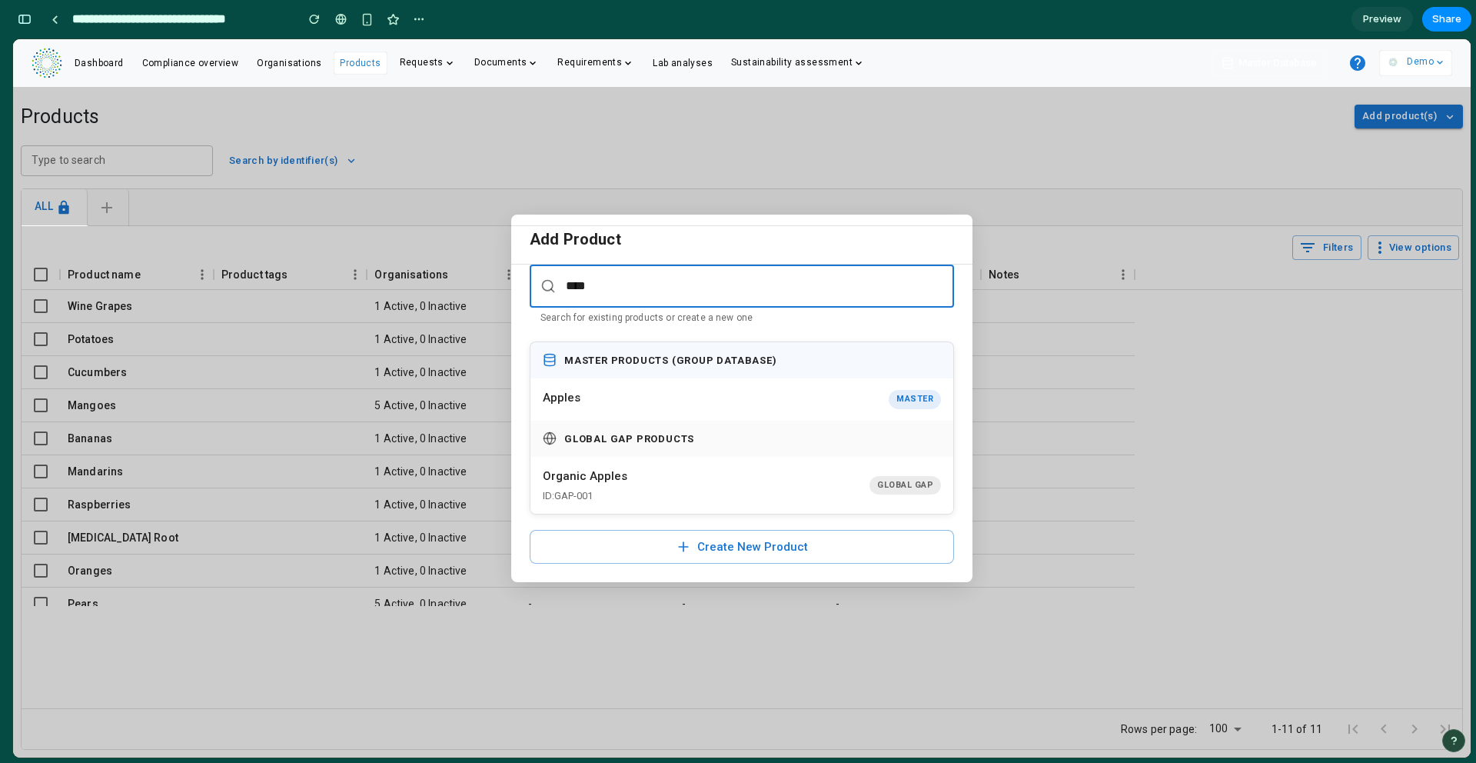
type input "****"
drag, startPoint x: 604, startPoint y: 284, endPoint x: 521, endPoint y: 284, distance: 83.0
click at [521, 284] on div "**** Search for existing products or create a new one Master Products (Group Da…" at bounding box center [741, 422] width 461 height 317
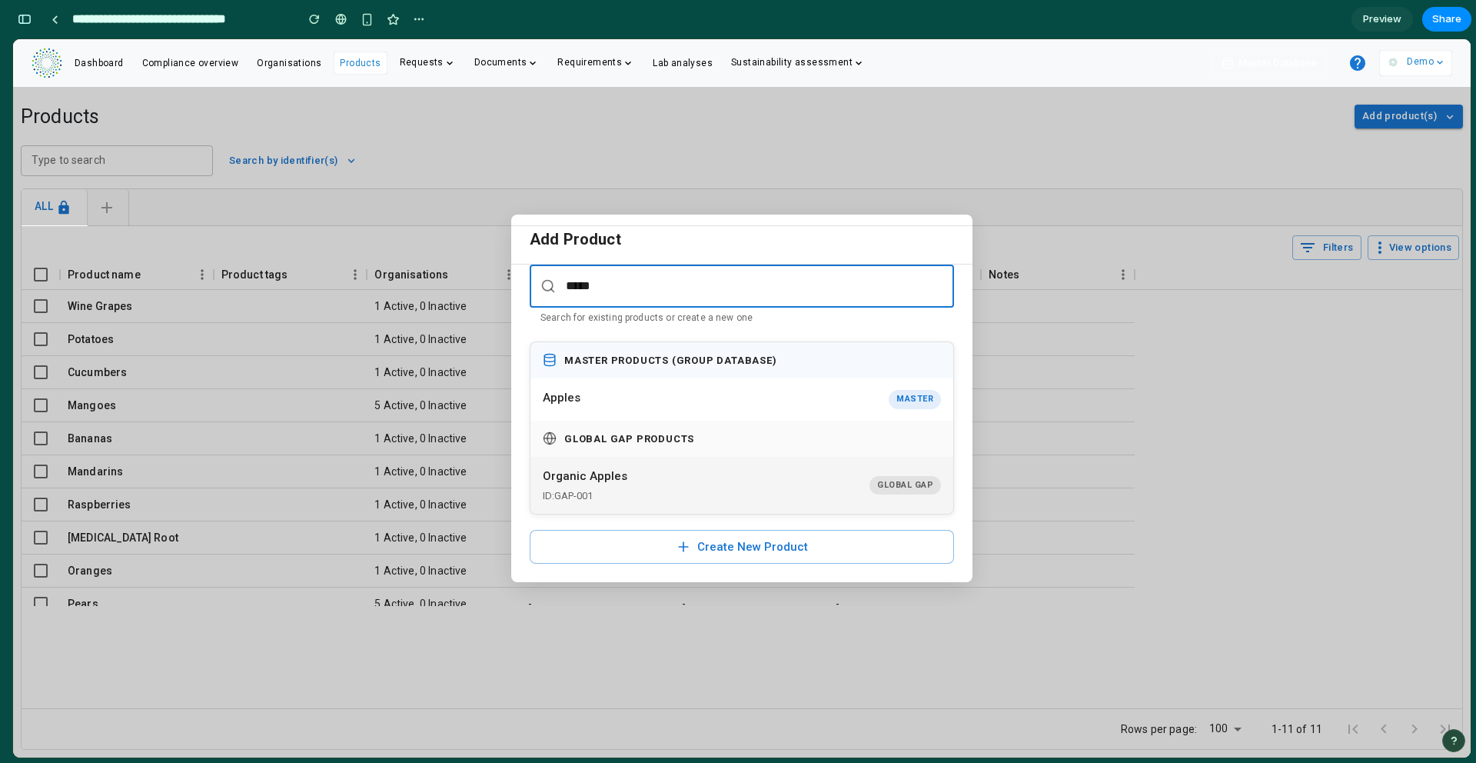
type input "*****"
click at [666, 478] on button "Organic Apples ID: GAP-001 Global GAP" at bounding box center [741, 485] width 423 height 57
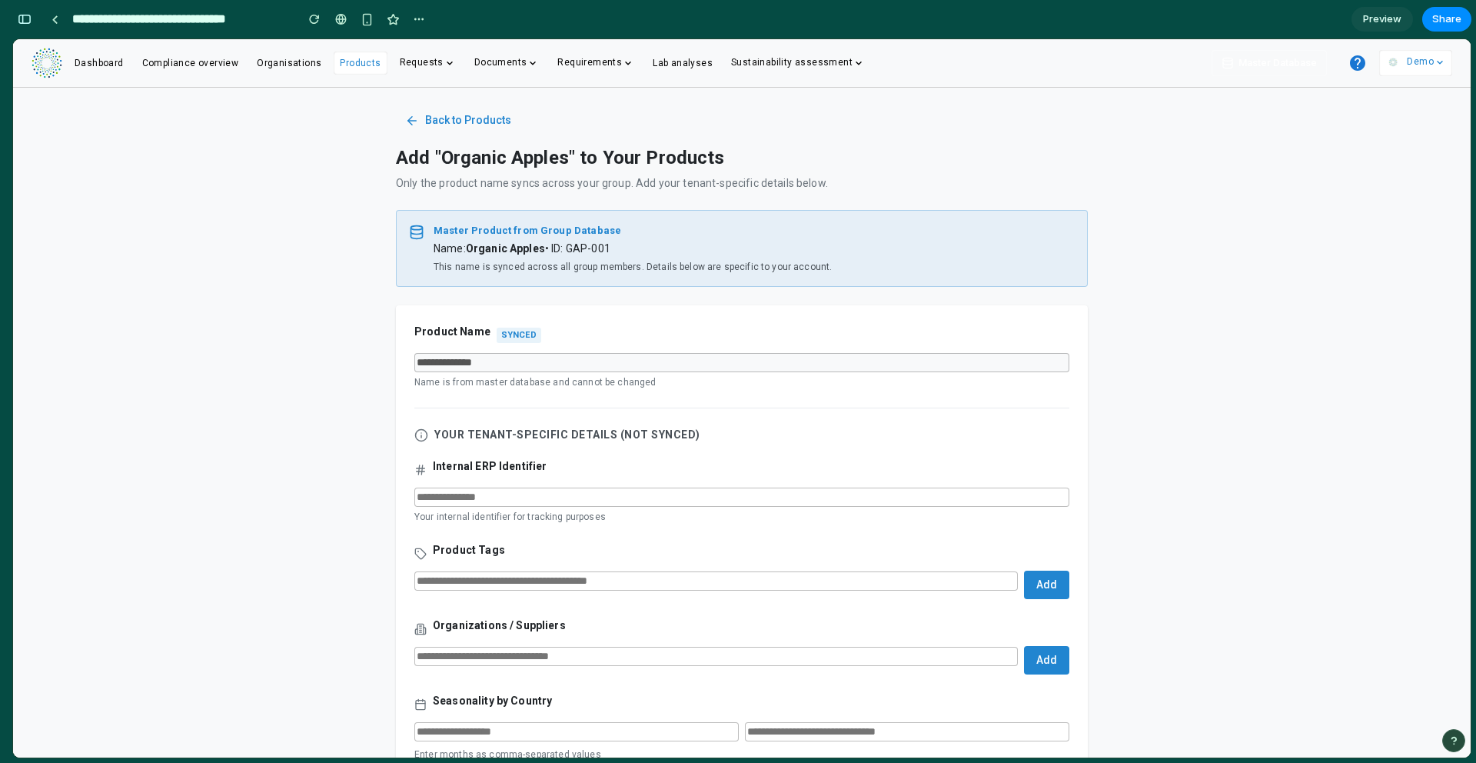
click at [406, 110] on button "Back to Products" at bounding box center [458, 120] width 125 height 28
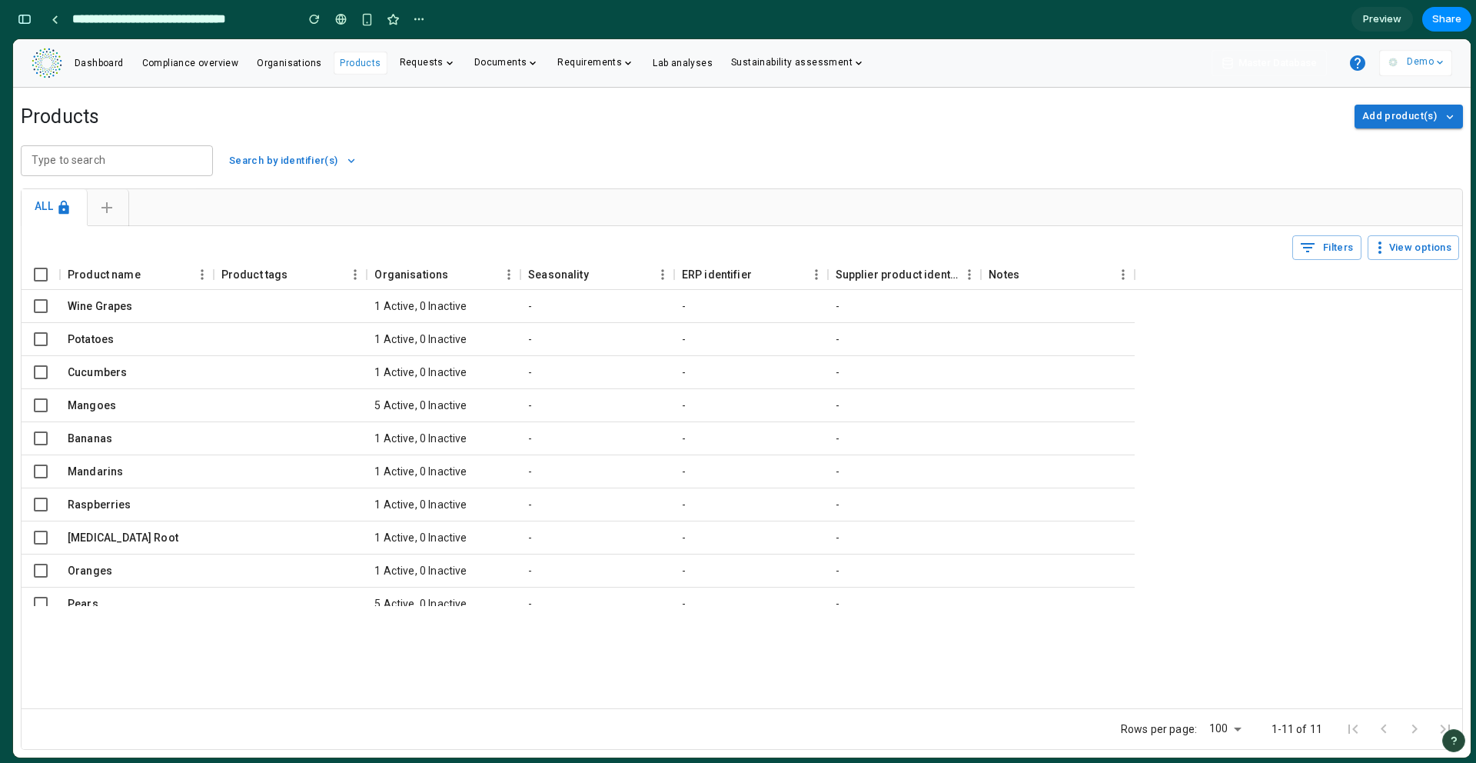
click at [1416, 119] on span "Add product(s)" at bounding box center [1399, 117] width 75 height 18
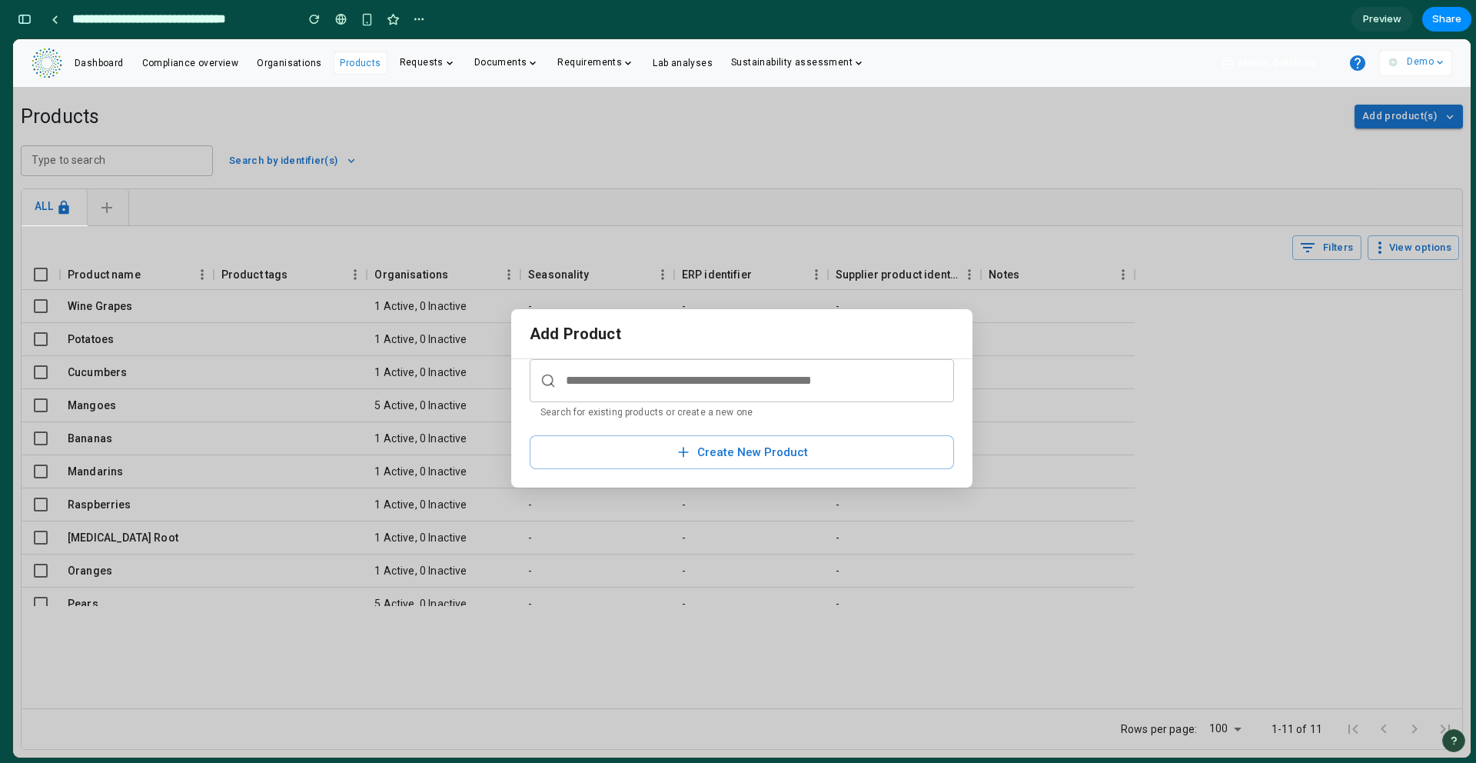
click at [696, 367] on input "text" at bounding box center [742, 380] width 424 height 43
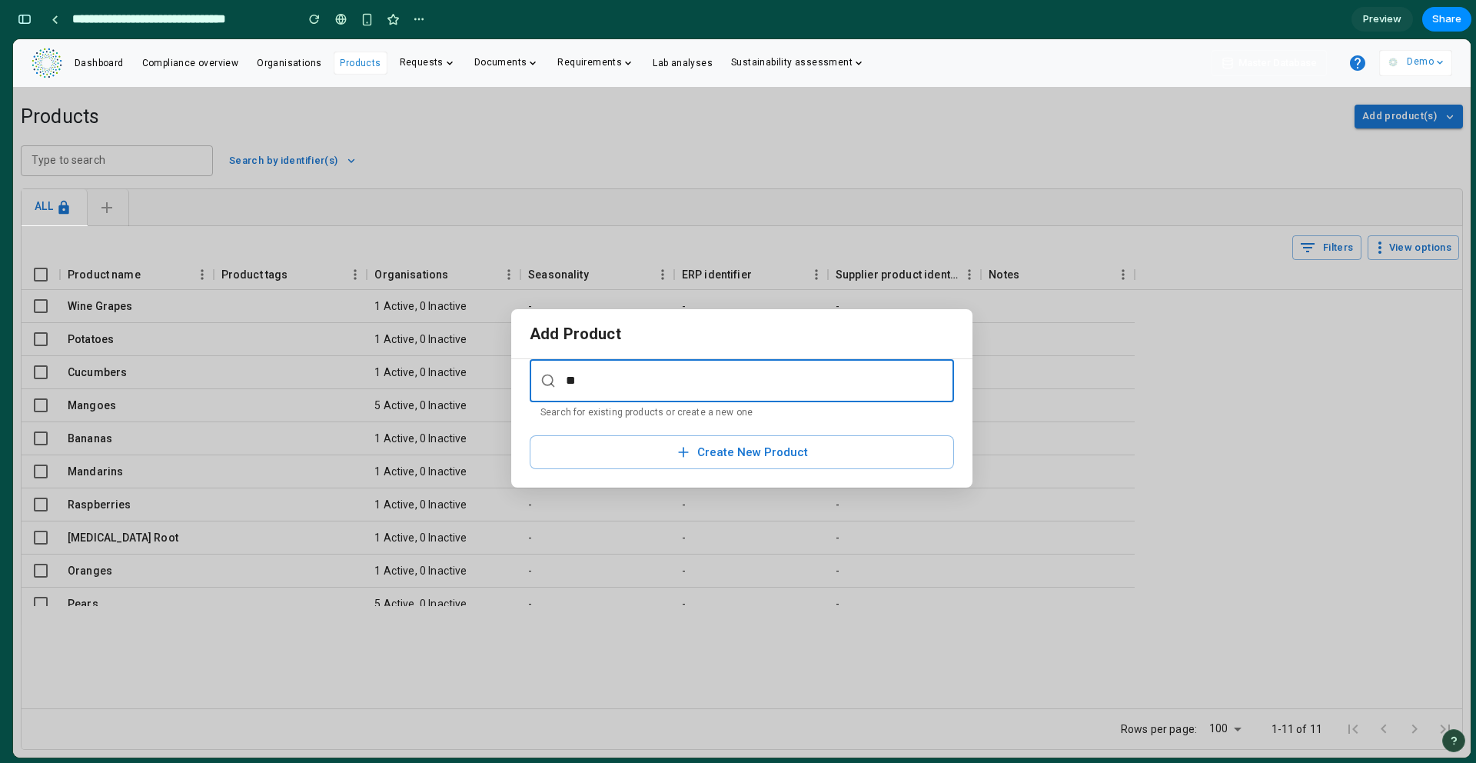
type input "*"
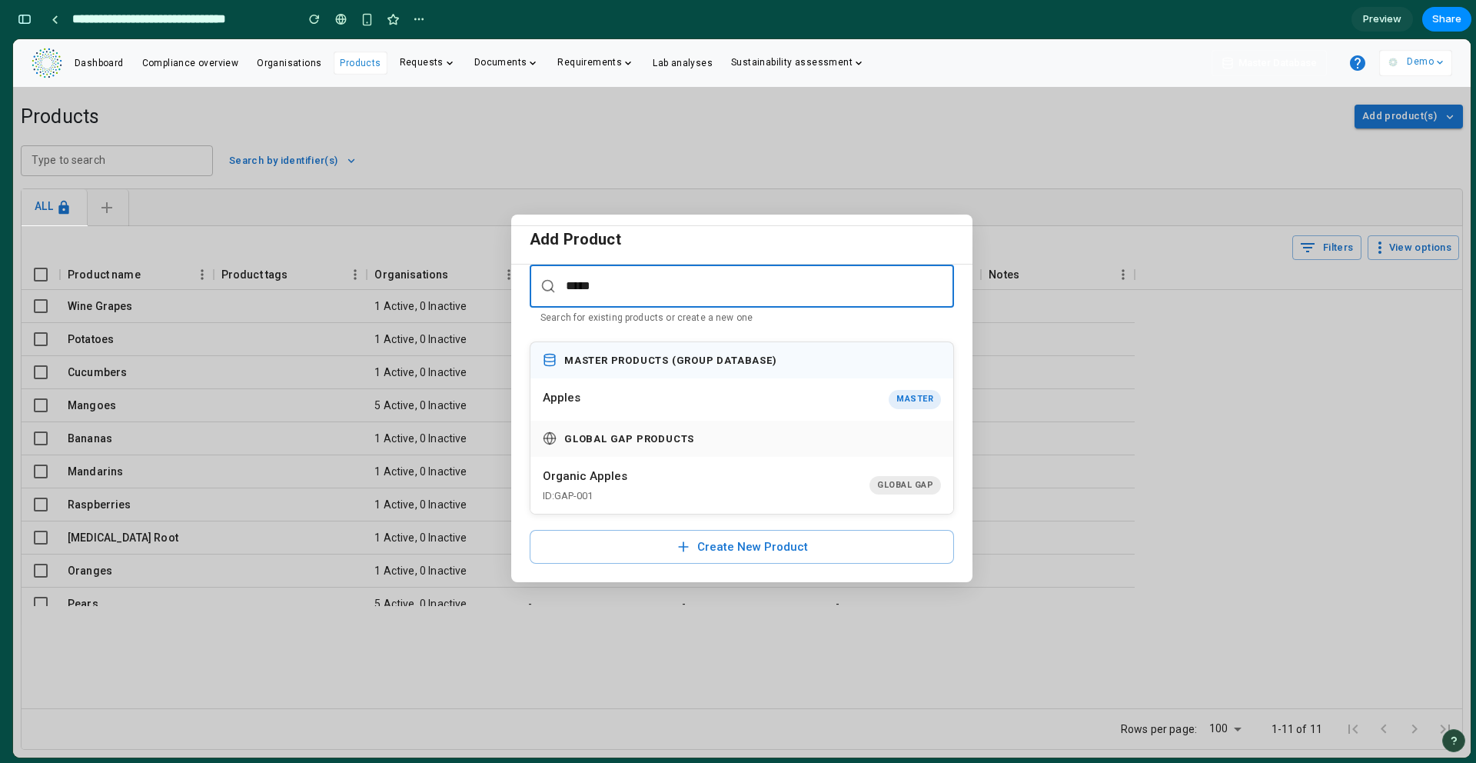
drag, startPoint x: 577, startPoint y: 288, endPoint x: 631, endPoint y: 288, distance: 54.6
click at [631, 288] on input "*****" at bounding box center [742, 285] width 424 height 43
click at [628, 282] on input "*****" at bounding box center [742, 285] width 424 height 43
type input "*****"
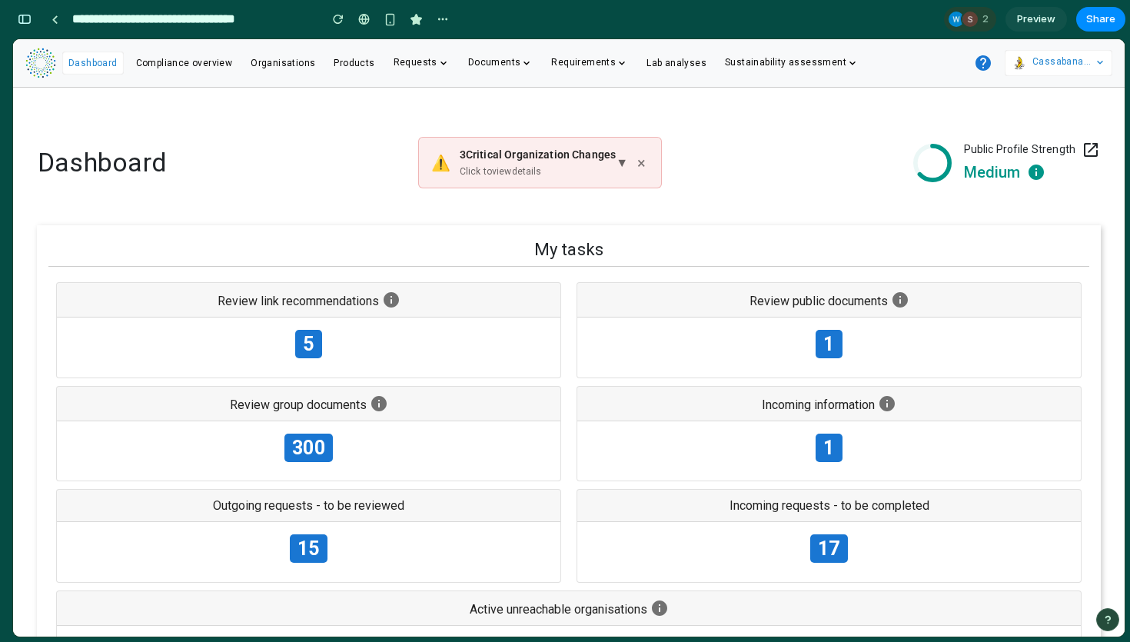
scroll to position [7840, 0]
